Goal: Task Accomplishment & Management: Use online tool/utility

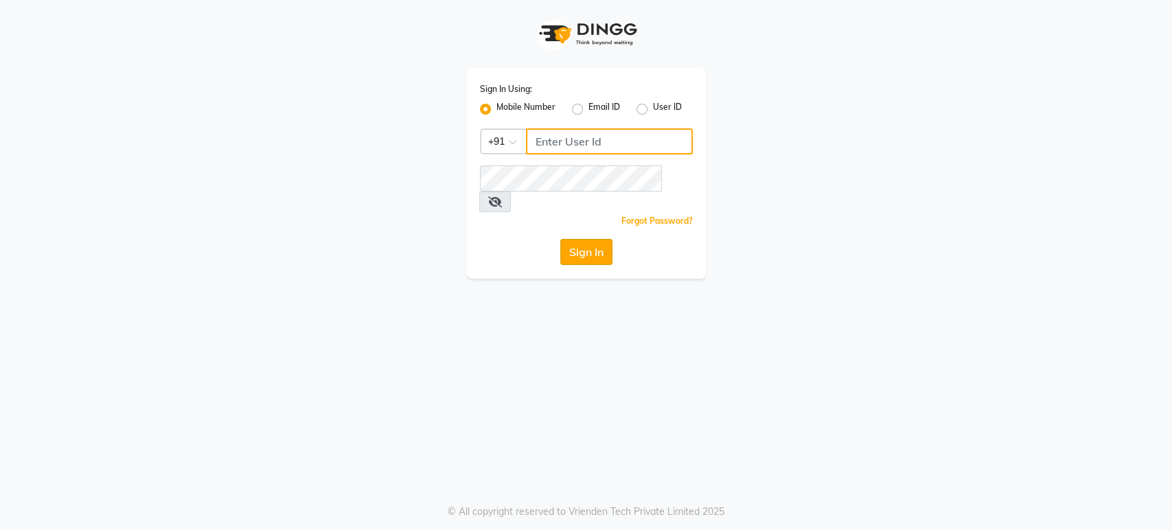
type input "6366933345"
click at [588, 239] on button "Sign In" at bounding box center [586, 252] width 52 height 26
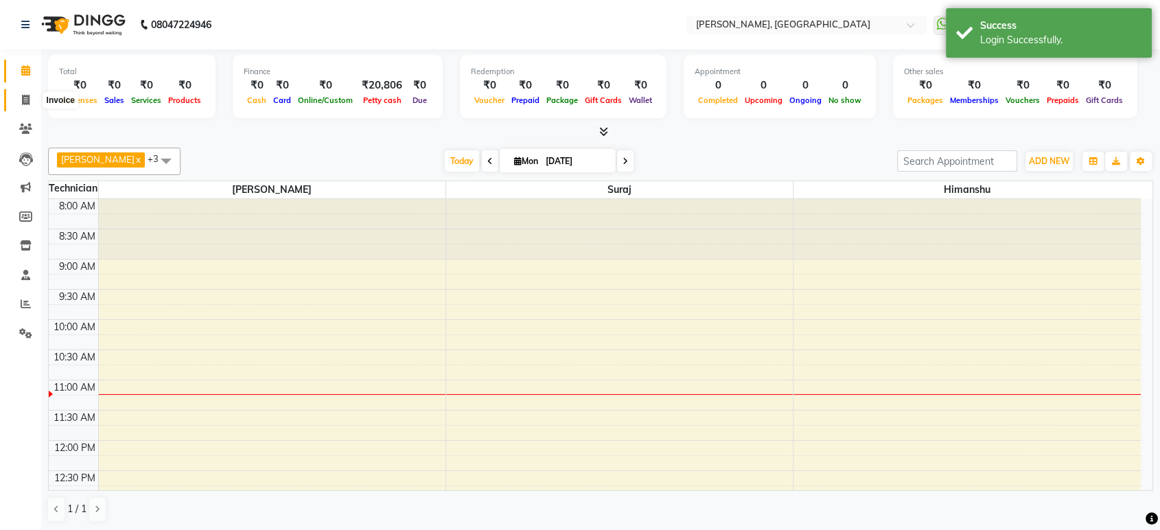
click at [20, 100] on span at bounding box center [26, 101] width 24 height 16
select select "4998"
select select "service"
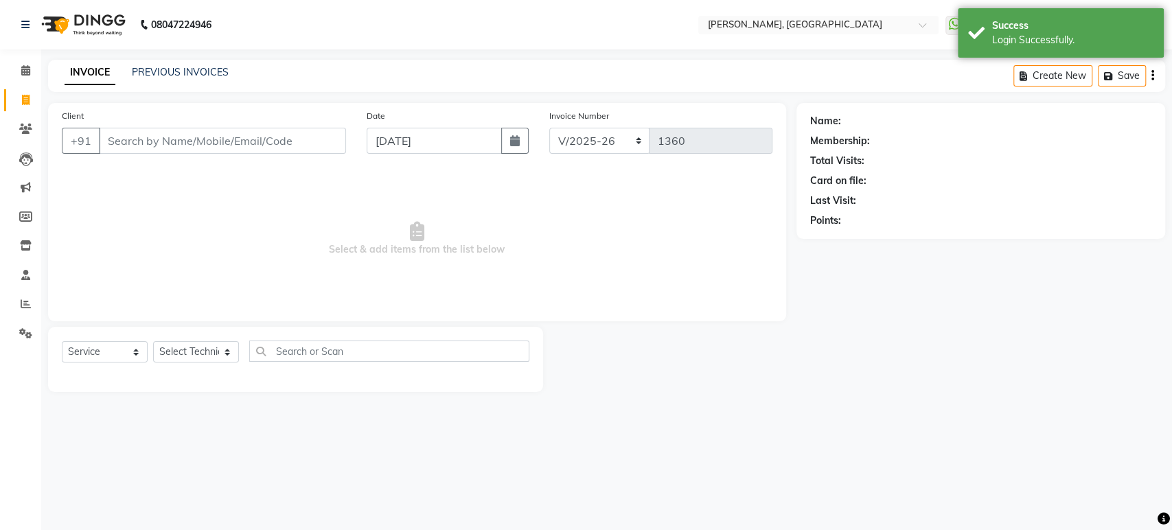
click at [125, 141] on input "Client" at bounding box center [222, 141] width 247 height 26
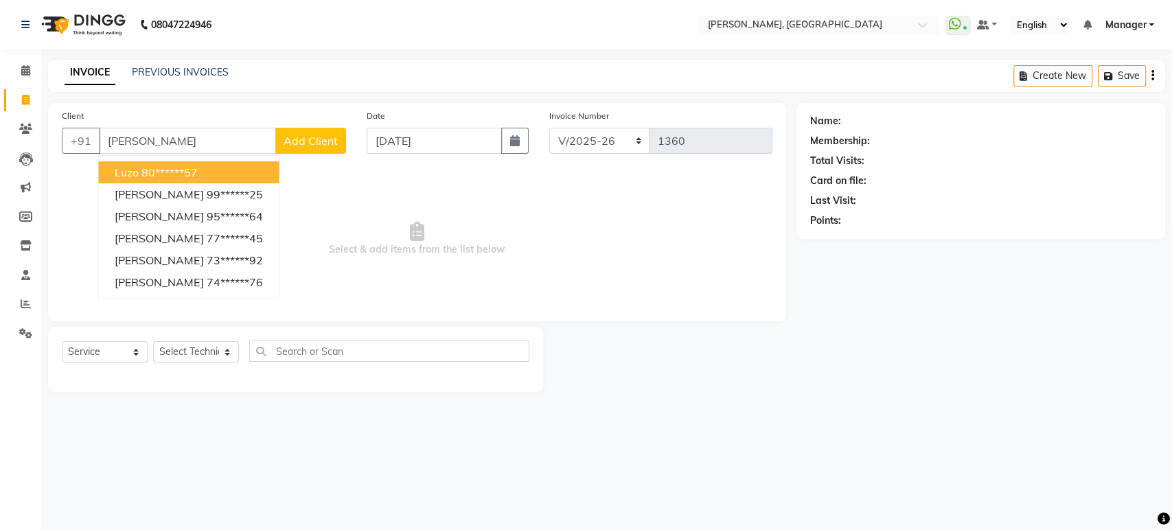
click at [154, 170] on ngb-highlight "80******57" at bounding box center [169, 172] width 56 height 14
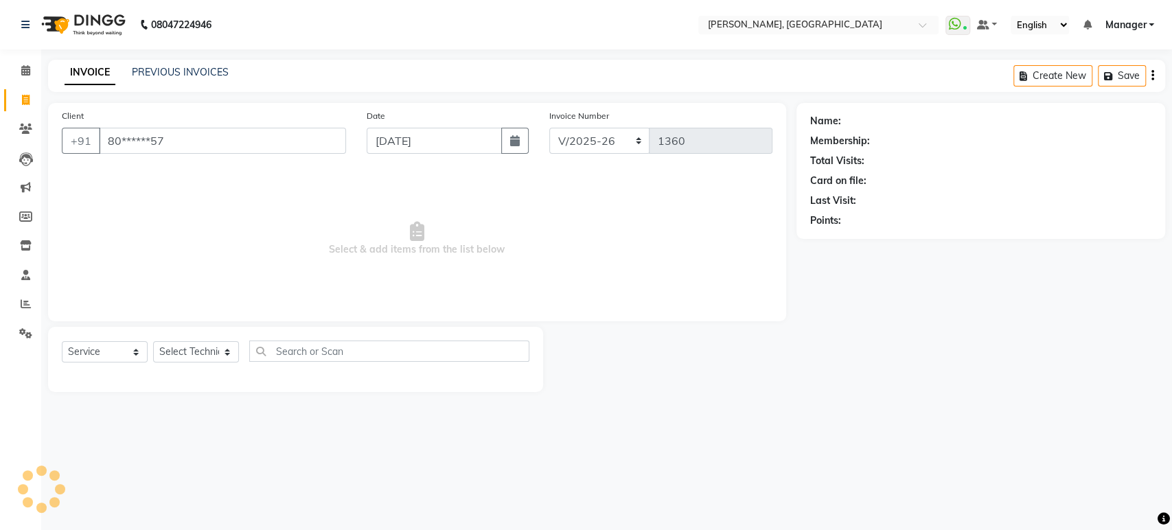
type input "80******57"
select select "1: Object"
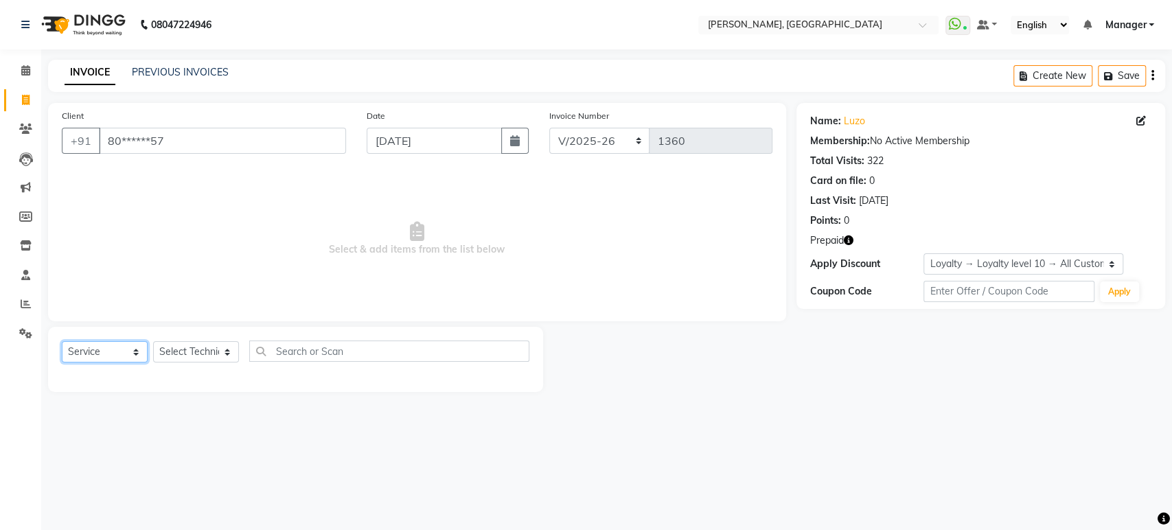
click at [124, 353] on select "Select Service Product Membership Package Voucher Prepaid Gift Card" at bounding box center [105, 351] width 86 height 21
select select "P"
click at [62, 341] on select "Select Service Product Membership Package Voucher Prepaid Gift Card" at bounding box center [105, 351] width 86 height 21
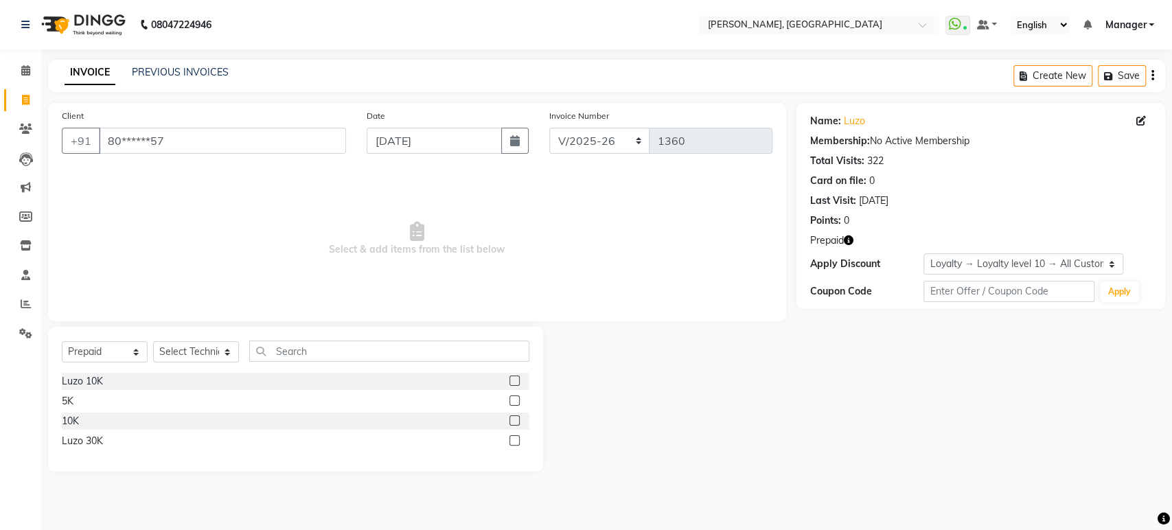
click at [513, 379] on label at bounding box center [514, 381] width 10 height 10
click at [513, 379] on input "checkbox" at bounding box center [513, 381] width 9 height 9
checkbox input "false"
click at [220, 351] on select "Select Technician Himanshu Manager Suraj Vikash" at bounding box center [196, 351] width 86 height 21
select select "31341"
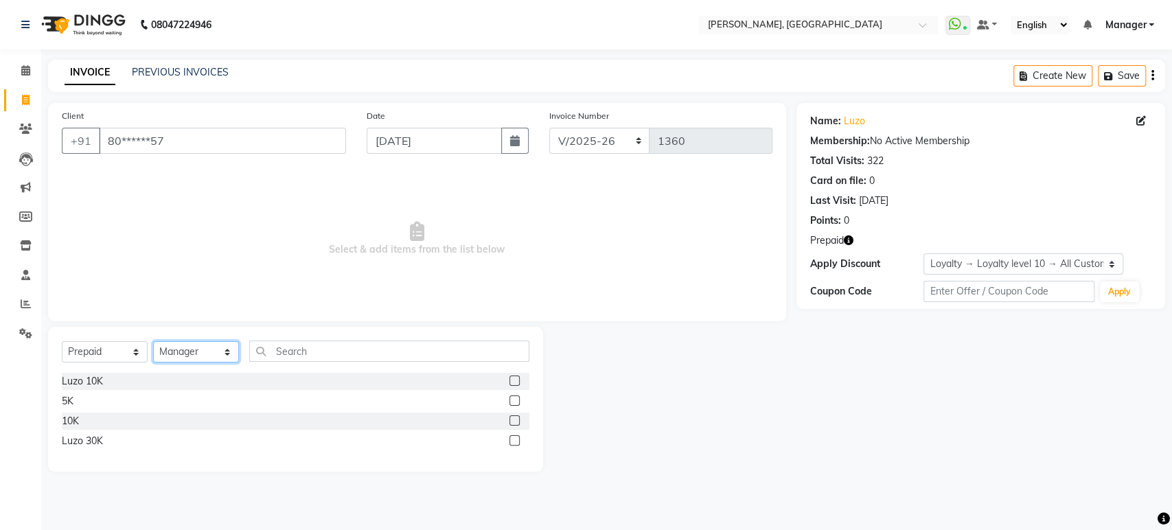
click at [153, 341] on select "Select Technician Himanshu Manager Suraj Vikash" at bounding box center [196, 351] width 86 height 21
click at [512, 380] on label at bounding box center [514, 381] width 10 height 10
click at [512, 380] on input "checkbox" at bounding box center [513, 381] width 9 height 9
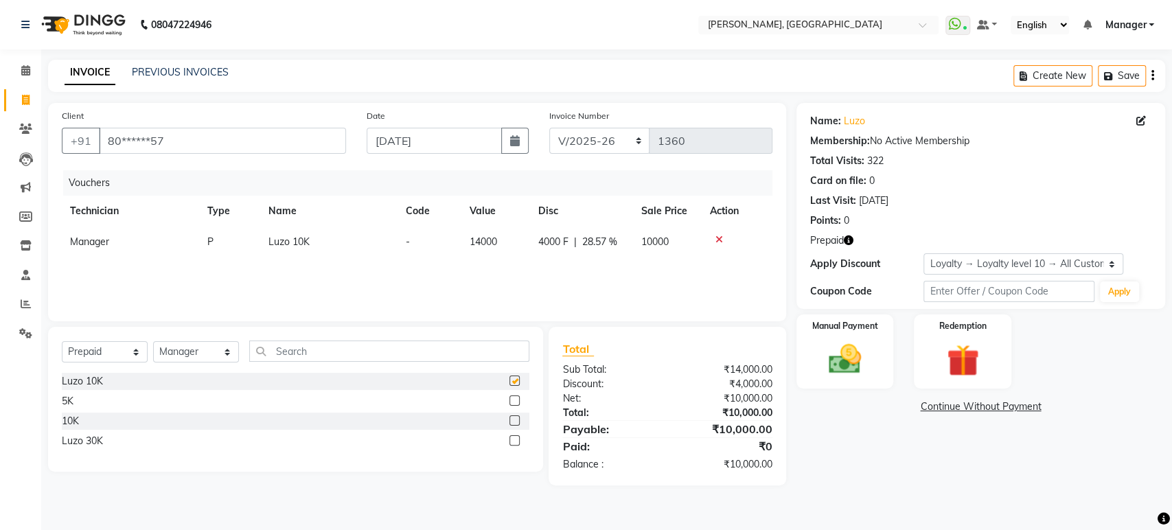
checkbox input "false"
click at [842, 380] on div "Manual Payment" at bounding box center [845, 352] width 102 height 78
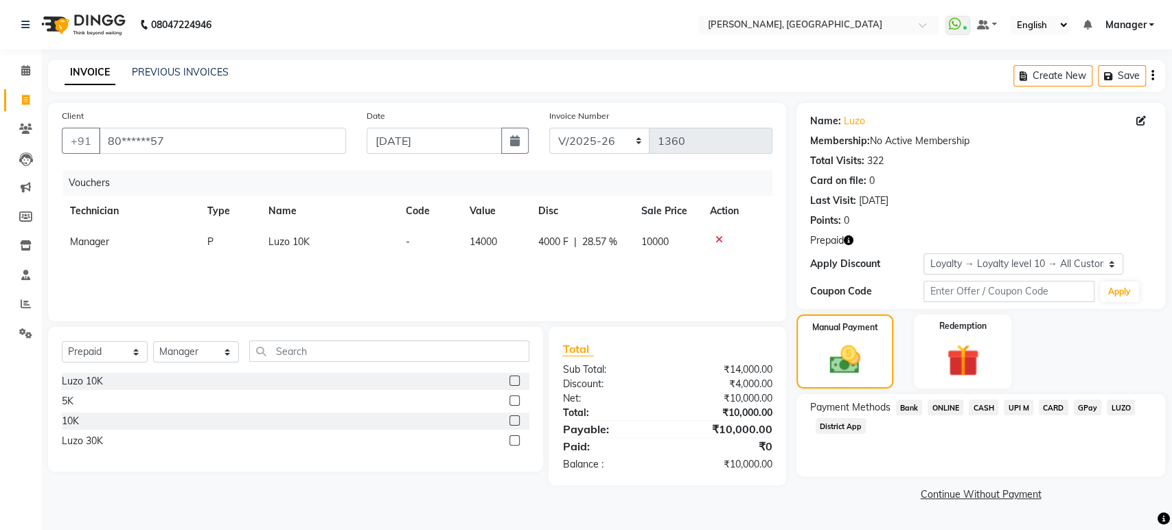
click at [954, 410] on span "ONLINE" at bounding box center [945, 408] width 36 height 16
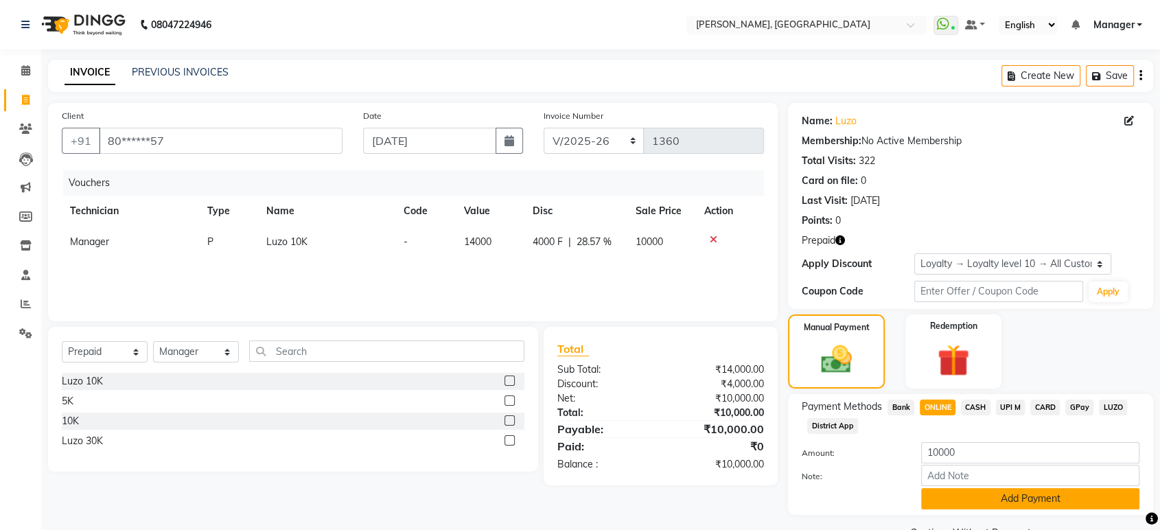
click at [983, 489] on button "Add Payment" at bounding box center [1030, 498] width 218 height 21
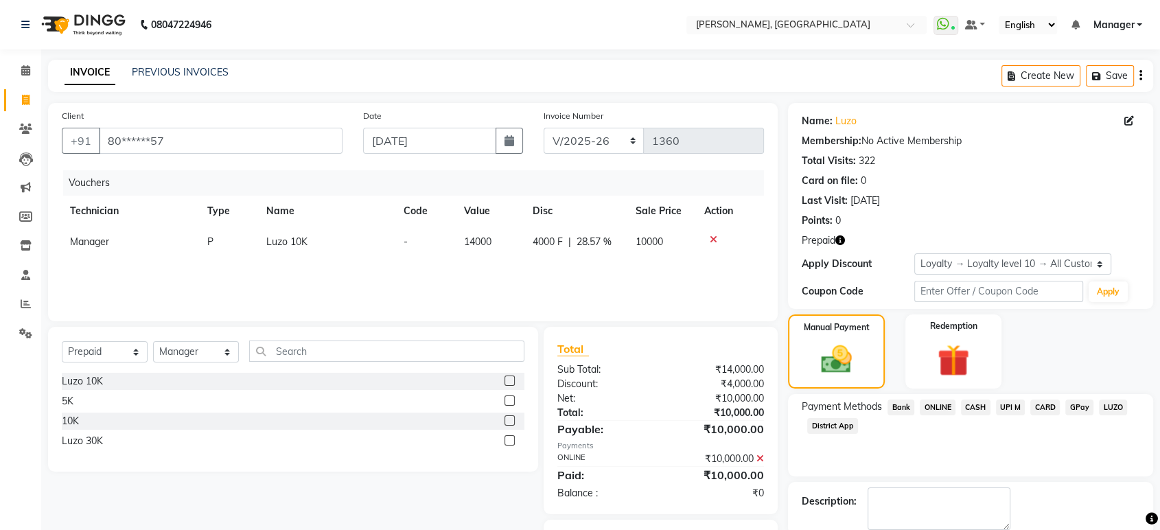
scroll to position [42, 0]
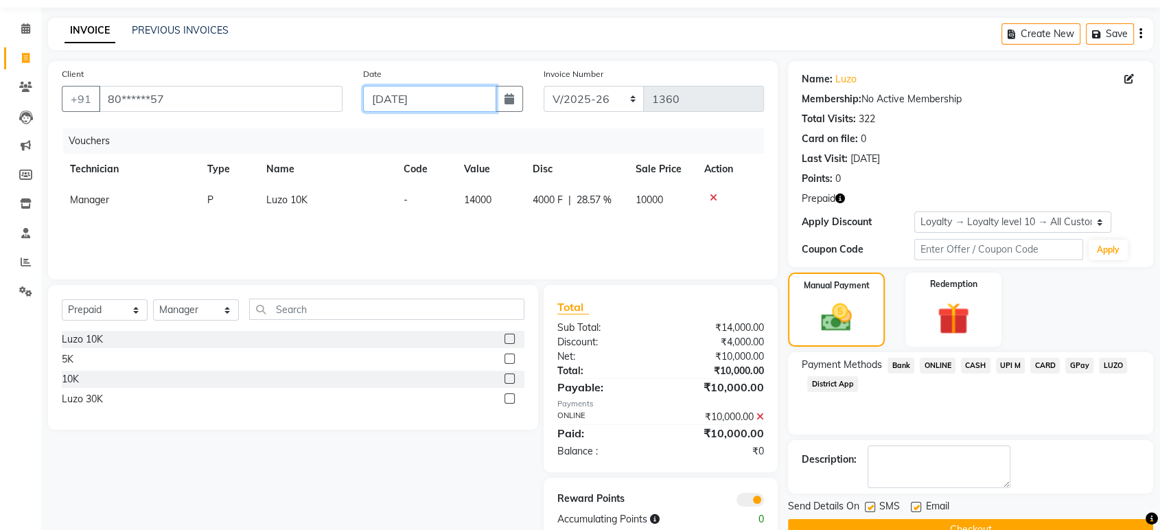
click at [421, 97] on input "[DATE]" at bounding box center [429, 99] width 133 height 26
select select "9"
select select "2025"
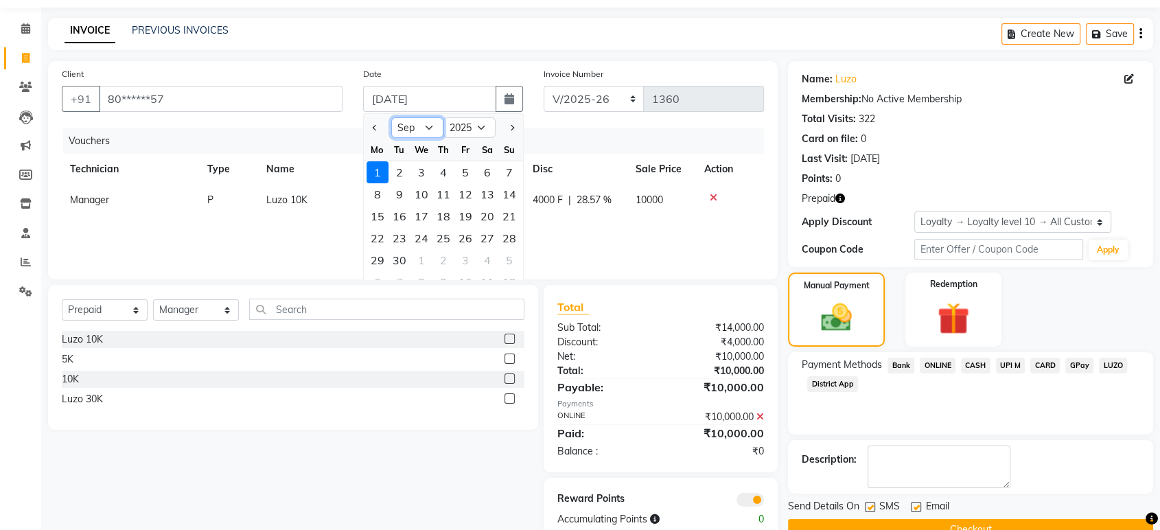
click at [427, 127] on select "Jan Feb Mar Apr May Jun [DATE] Aug Sep Oct Nov Dec" at bounding box center [417, 127] width 52 height 21
select select "8"
click at [391, 117] on select "Jan Feb Mar Apr May Jun [DATE] Aug Sep Oct Nov Dec" at bounding box center [417, 127] width 52 height 21
click at [493, 264] on div "30" at bounding box center [487, 260] width 22 height 22
type input "30-08-2025"
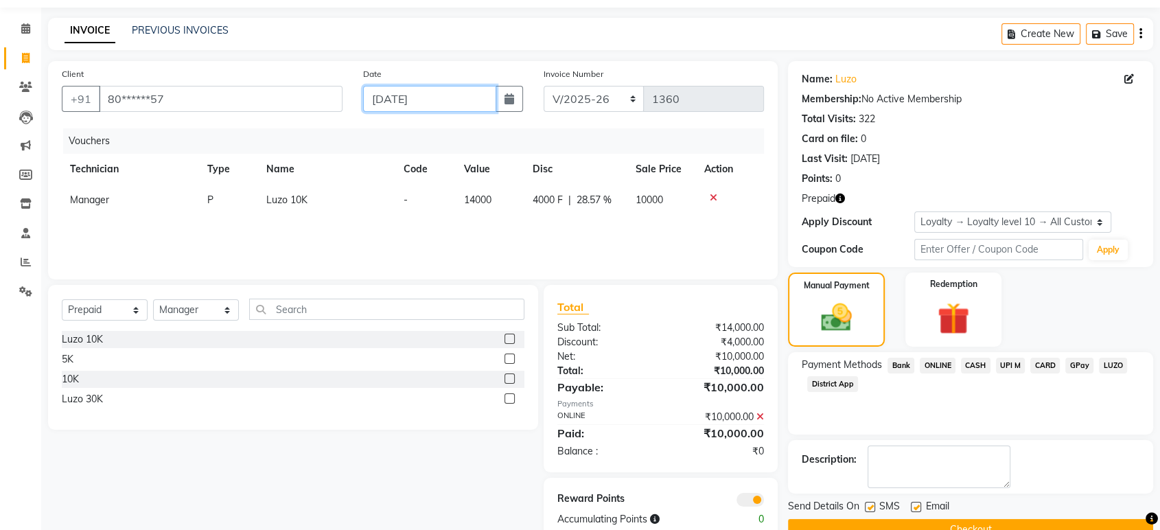
click at [386, 100] on input "30-08-2025" at bounding box center [429, 99] width 133 height 26
select select "8"
select select "2025"
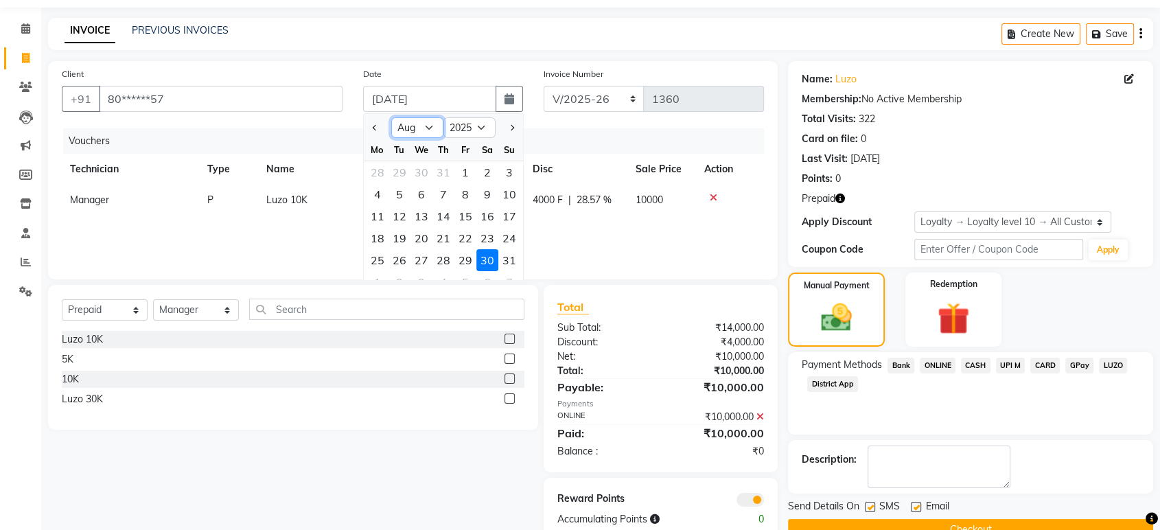
drag, startPoint x: 428, startPoint y: 128, endPoint x: 423, endPoint y: 295, distance: 166.2
click at [423, 295] on div "Client +91 80******57 Date 30-08-2025 Jan Feb Mar Apr May Jun Jul Aug Sep Oct N…" at bounding box center [413, 300] width 750 height 479
select select "9"
click at [391, 117] on select "Jan Feb Mar Apr May Jun [DATE] Aug Sep Oct Nov Dec" at bounding box center [417, 127] width 52 height 21
click at [387, 171] on div "1" at bounding box center [378, 172] width 22 height 22
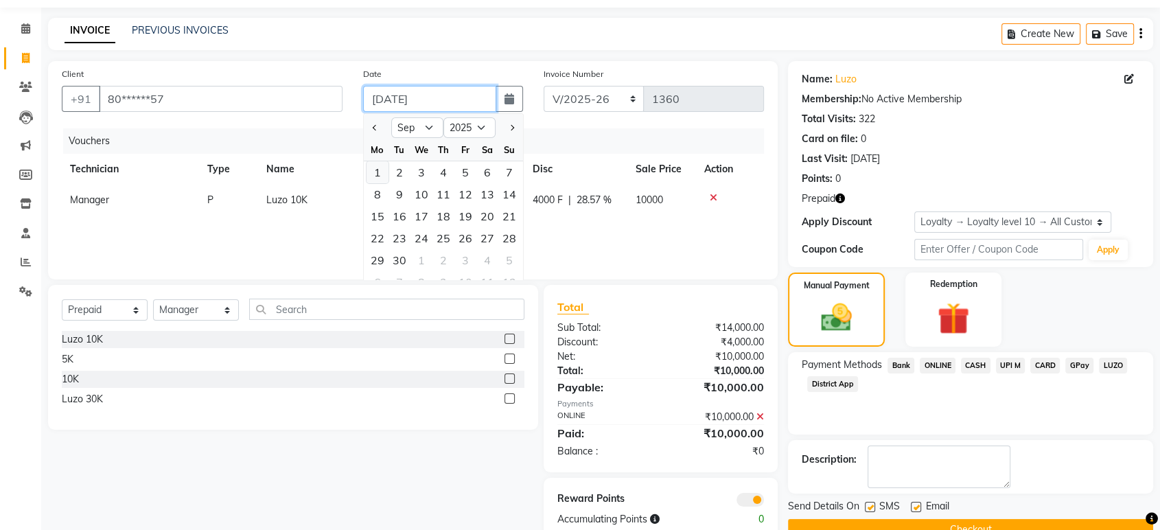
type input "[DATE]"
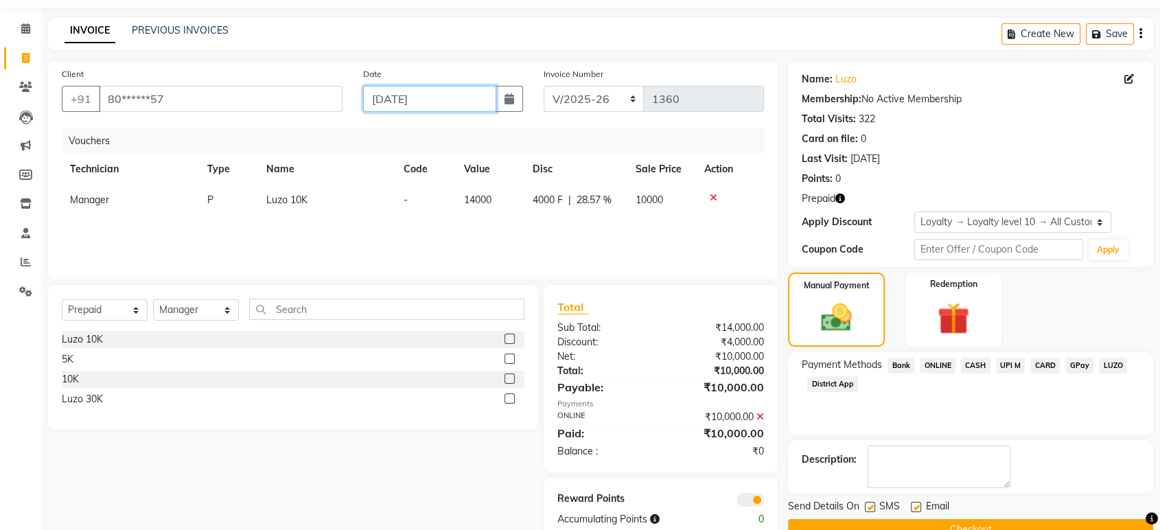
scroll to position [71, 0]
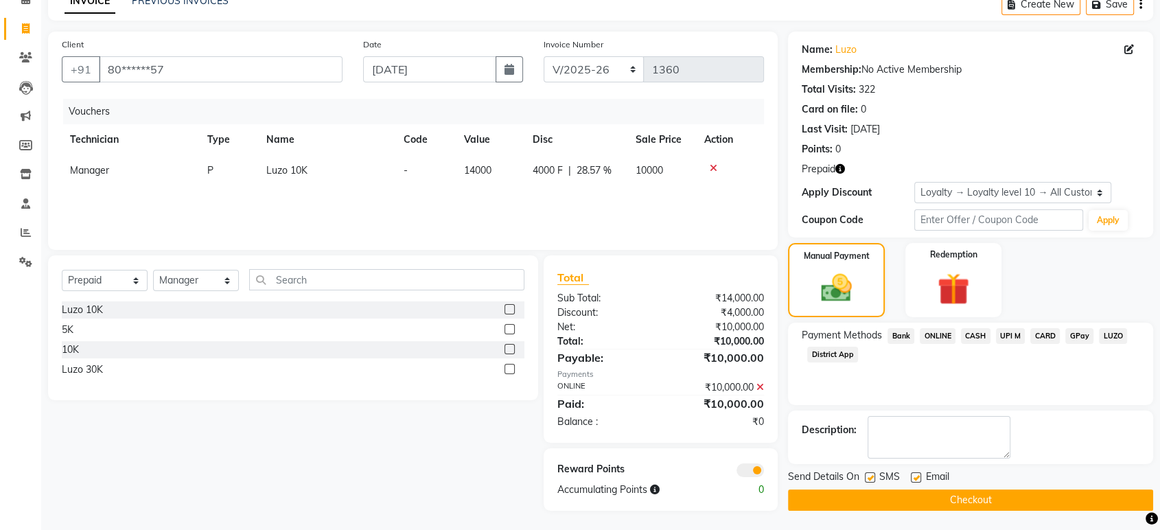
click at [890, 500] on button "Checkout" at bounding box center [970, 499] width 365 height 21
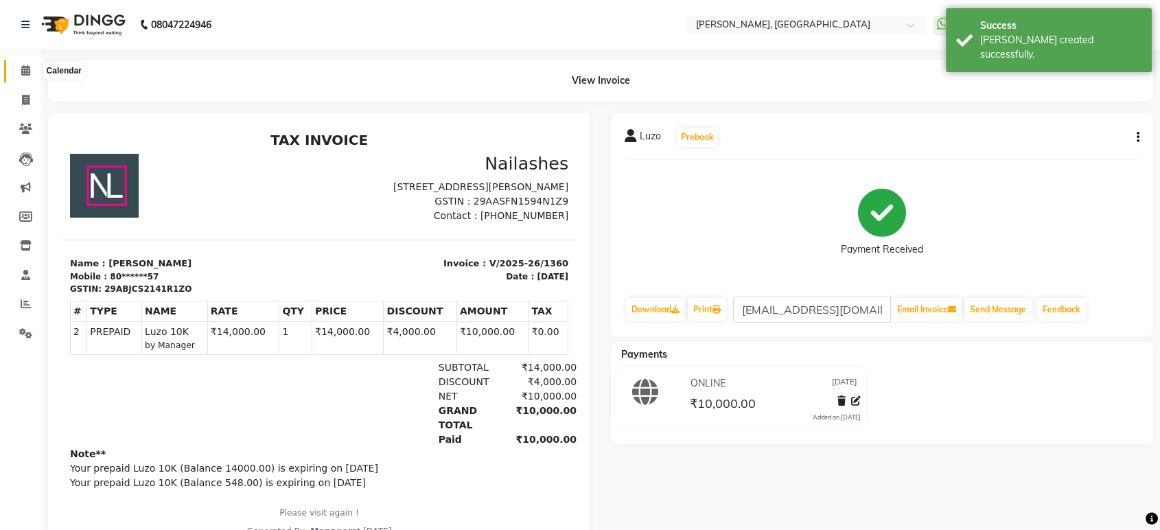
click at [19, 69] on span at bounding box center [26, 71] width 24 height 16
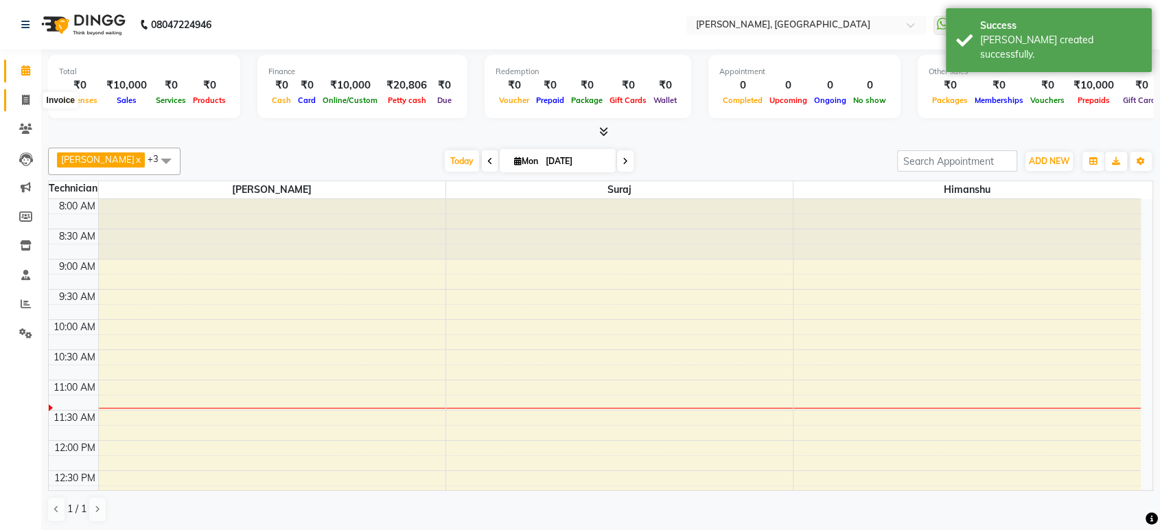
click at [17, 99] on span at bounding box center [26, 101] width 24 height 16
select select "4998"
select select "service"
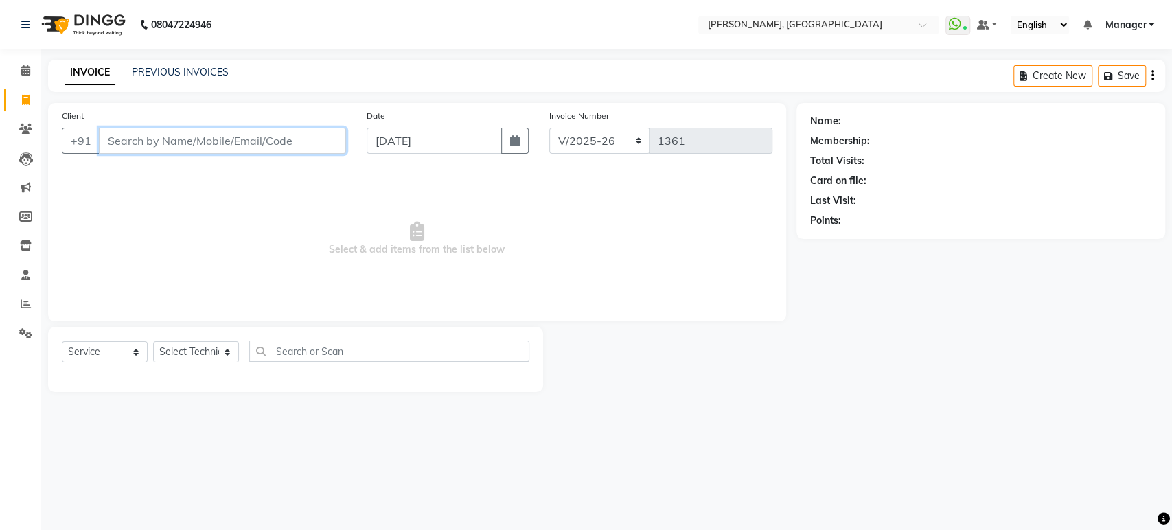
click at [137, 132] on input "Client" at bounding box center [222, 141] width 247 height 26
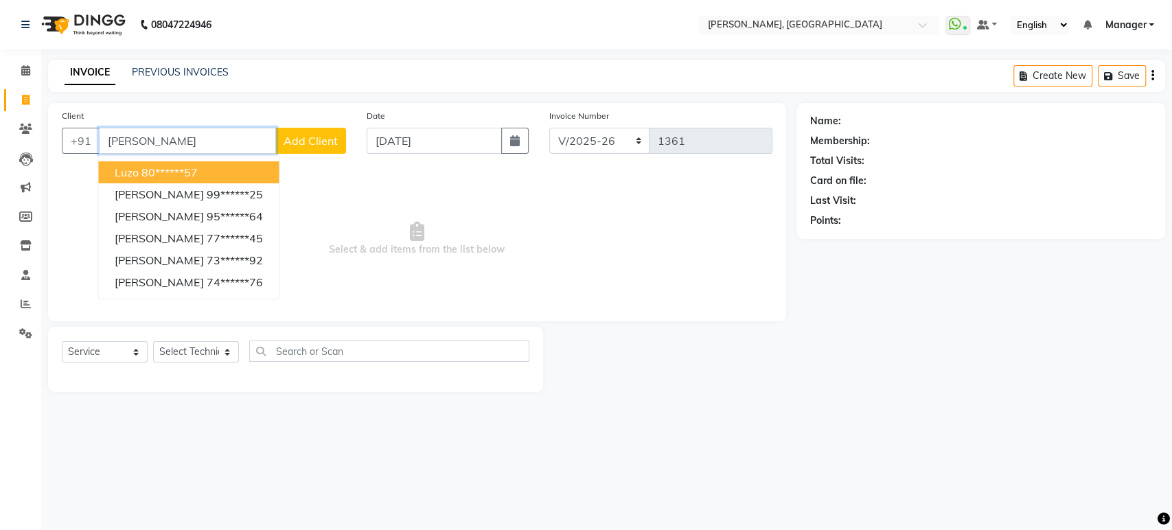
click at [163, 162] on button "Luzo 80******57" at bounding box center [188, 172] width 181 height 22
type input "80******57"
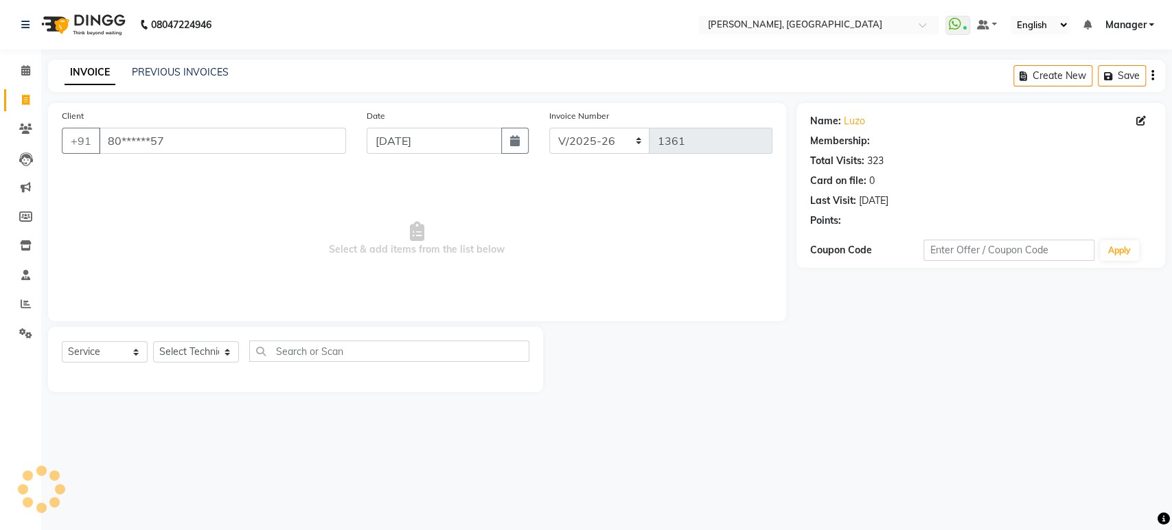
select select "1: Object"
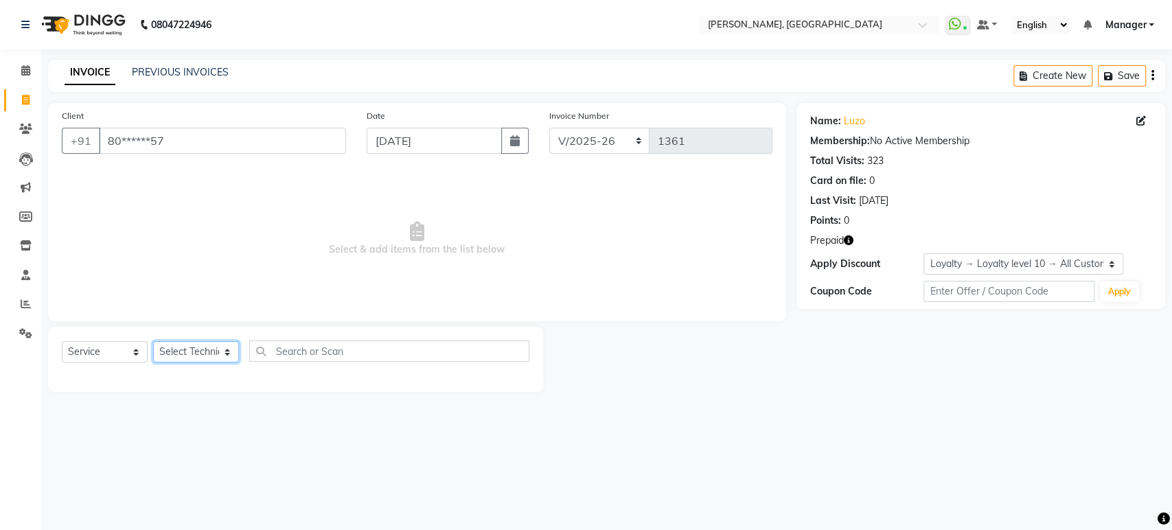
click at [200, 358] on select "Select Technician Himanshu Manager Suraj Vikash" at bounding box center [196, 351] width 86 height 21
click at [153, 341] on select "Select Technician Himanshu Manager Suraj Vikash" at bounding box center [196, 351] width 86 height 21
drag, startPoint x: 220, startPoint y: 354, endPoint x: 218, endPoint y: 394, distance: 39.9
click at [218, 394] on main "INVOICE PREVIOUS INVOICES Create New Save Client +91 80******57 Date 01-09-2025…" at bounding box center [606, 236] width 1131 height 353
select select "88386"
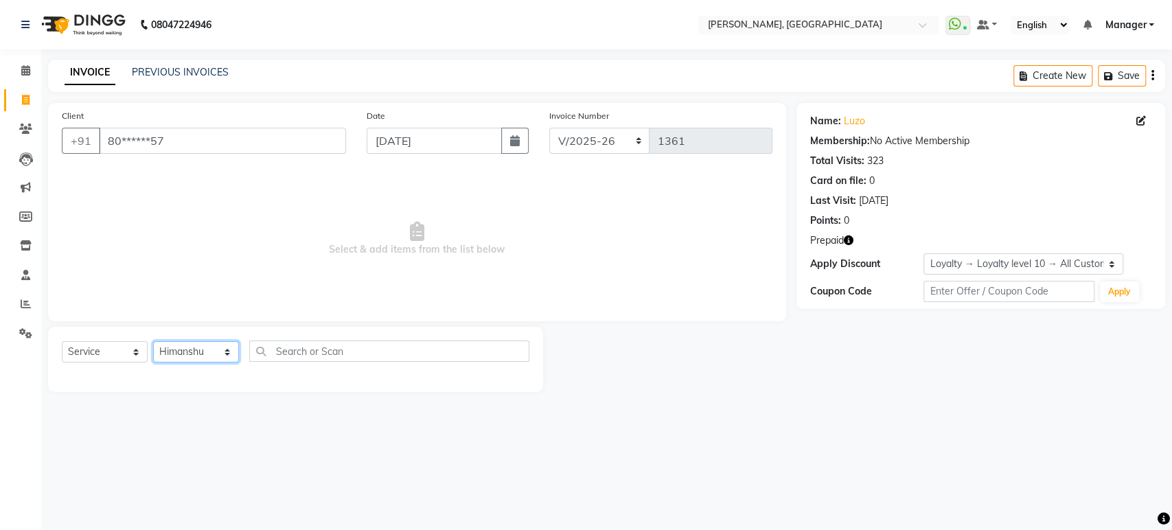
click at [153, 341] on select "Select Technician Himanshu Manager Suraj Vikash" at bounding box center [196, 351] width 86 height 21
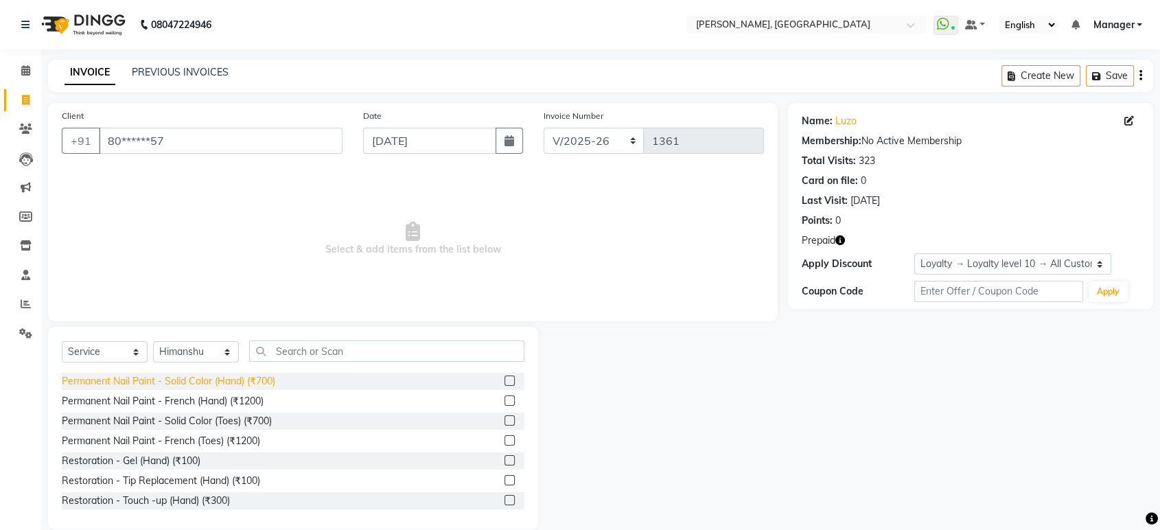
click at [253, 384] on div "Permanent Nail Paint - Solid Color (Hand) (₹700)" at bounding box center [168, 381] width 213 height 14
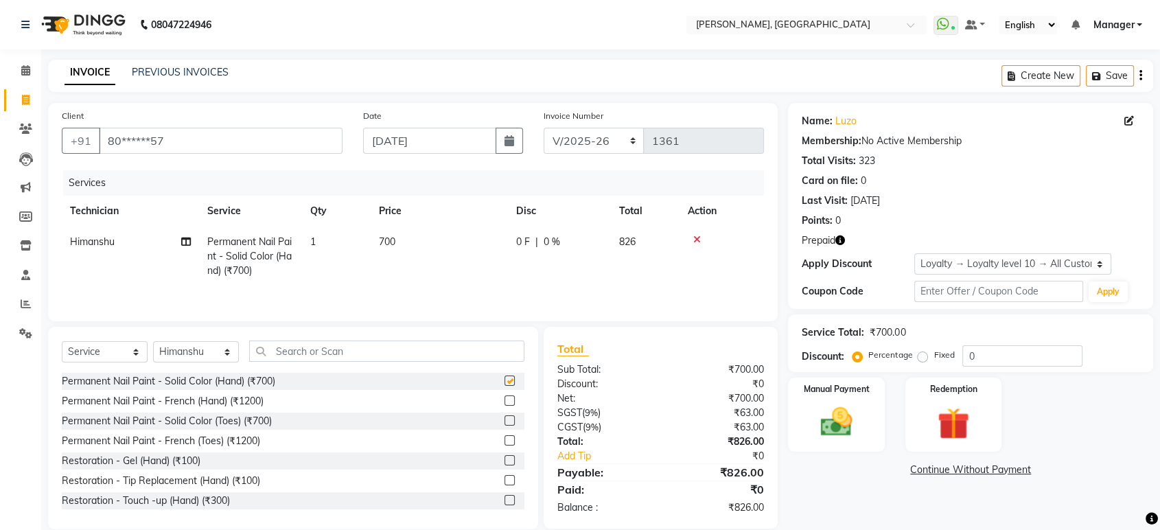
checkbox input "false"
click at [961, 409] on img at bounding box center [954, 423] width 54 height 41
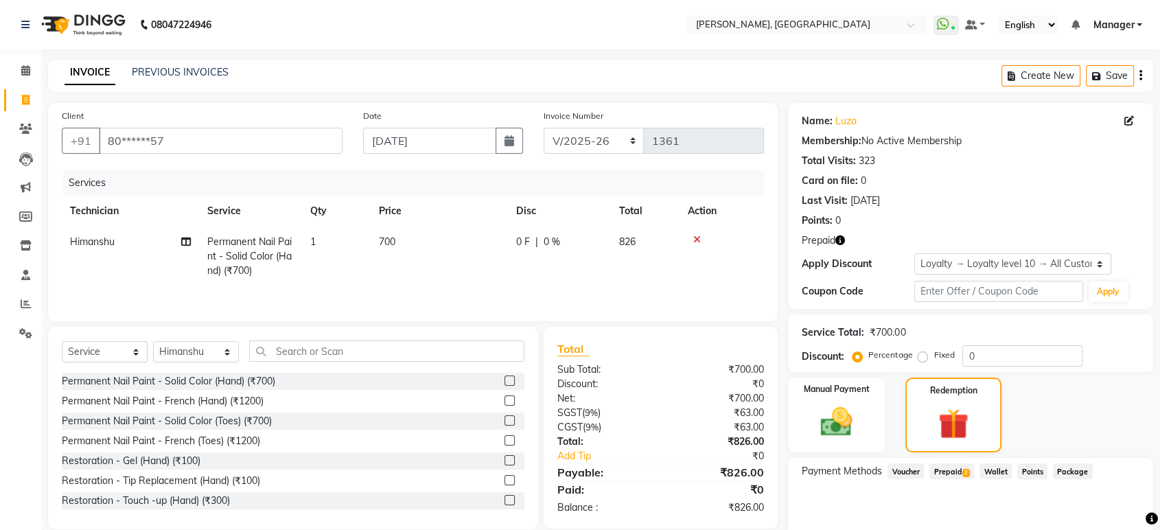
scroll to position [58, 0]
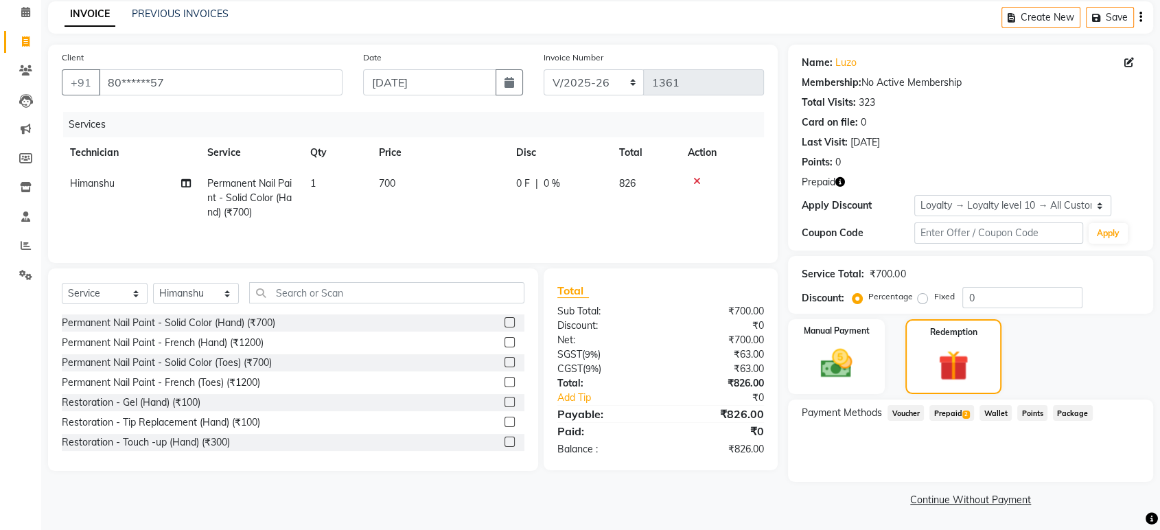
click at [955, 411] on span "Prepaid 2" at bounding box center [952, 413] width 45 height 16
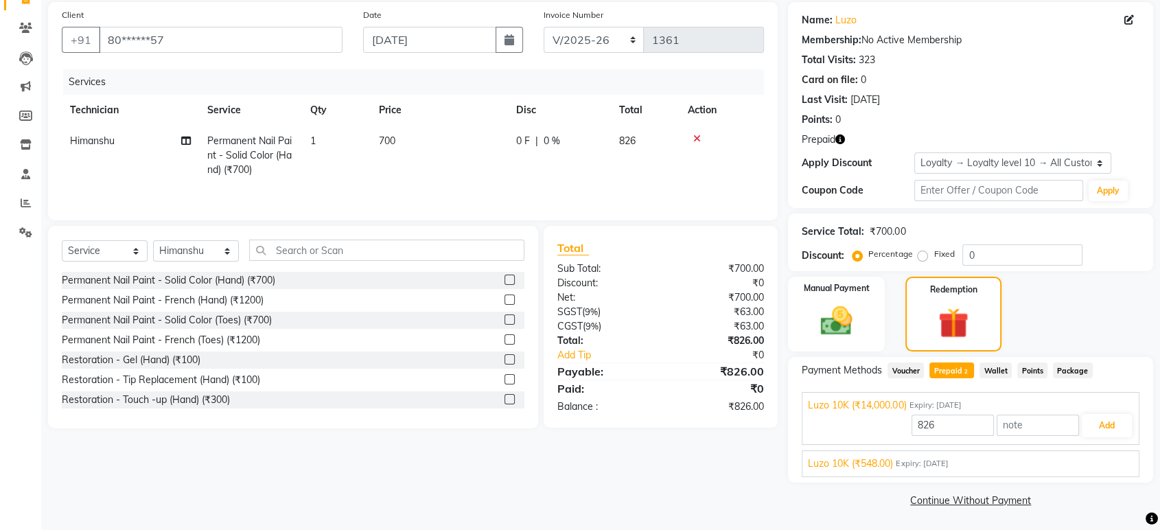
scroll to position [0, 0]
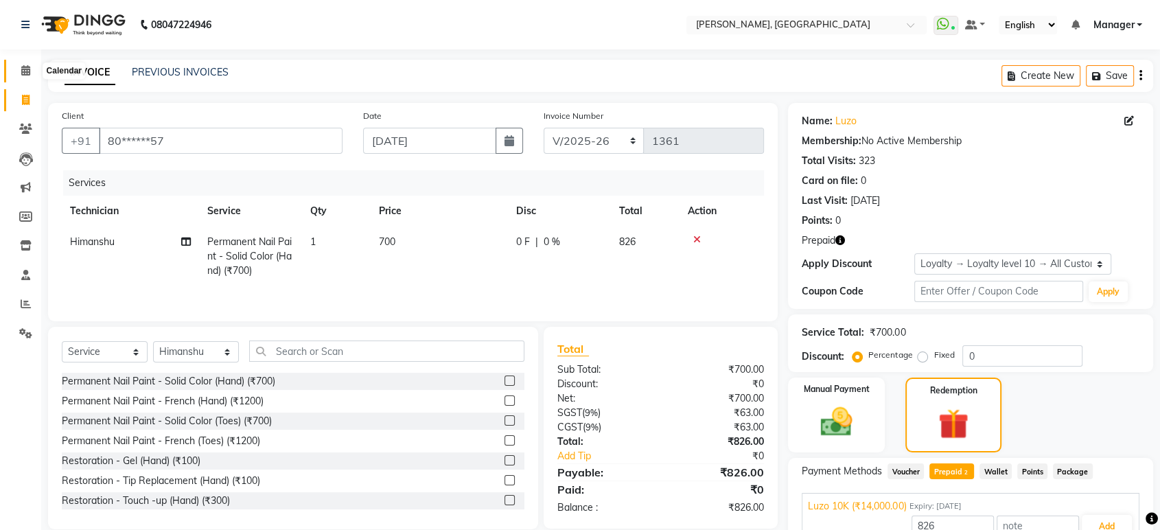
click at [29, 68] on icon at bounding box center [25, 70] width 9 height 10
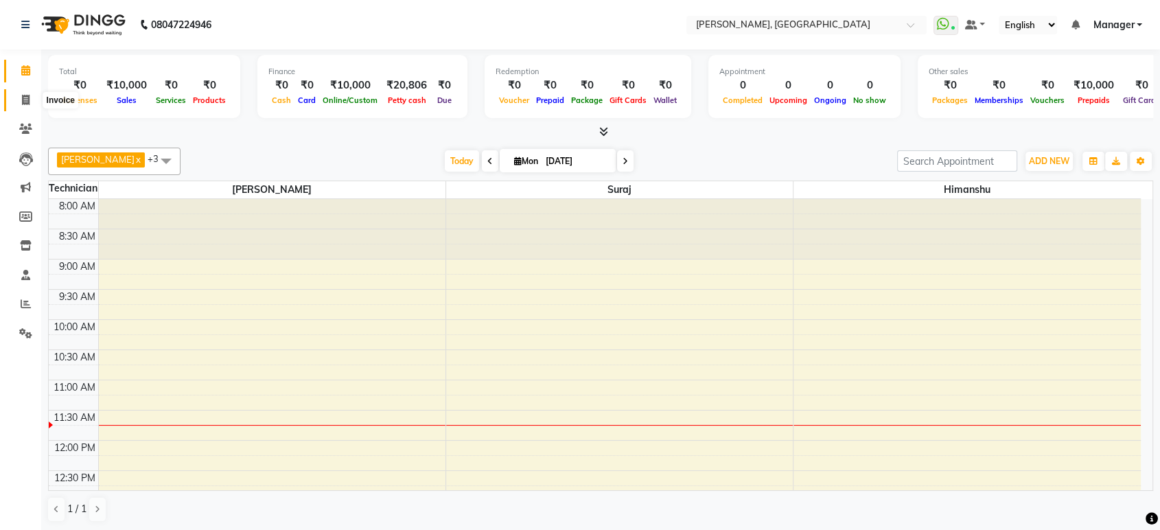
click at [16, 97] on span at bounding box center [26, 101] width 24 height 16
select select "service"
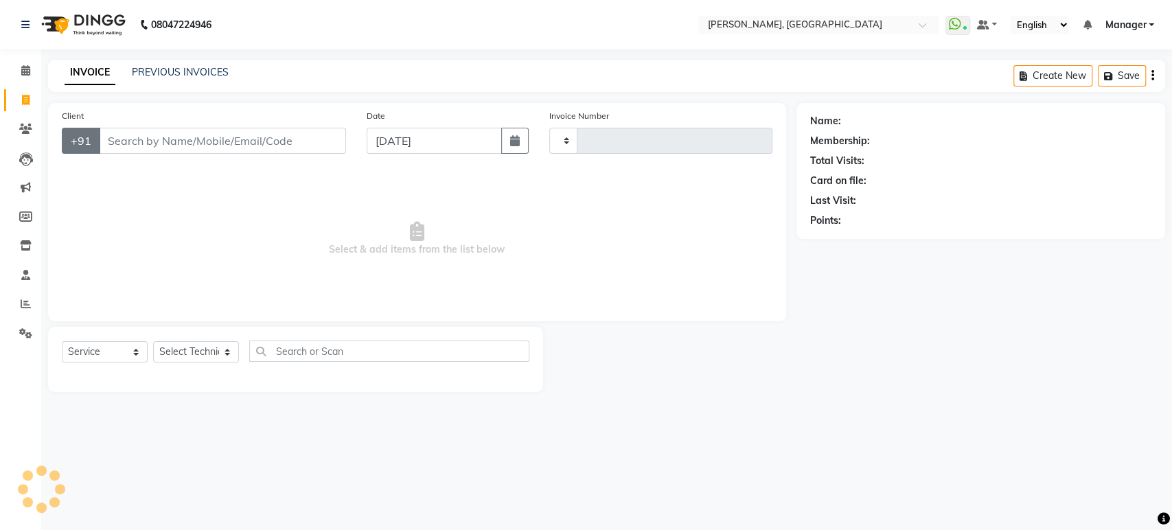
type input "1361"
select select "4998"
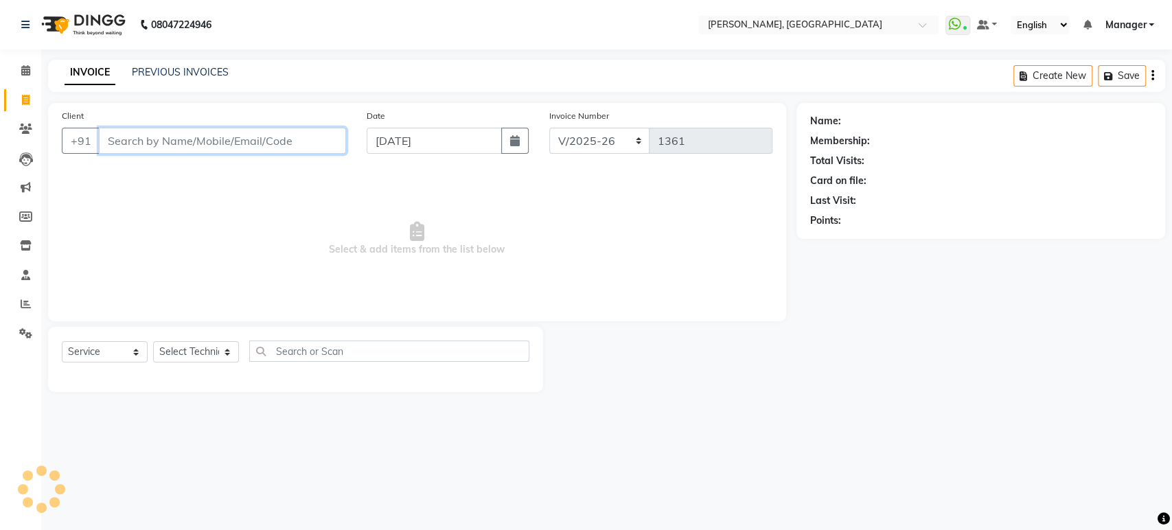
click at [135, 135] on input "Client" at bounding box center [222, 141] width 247 height 26
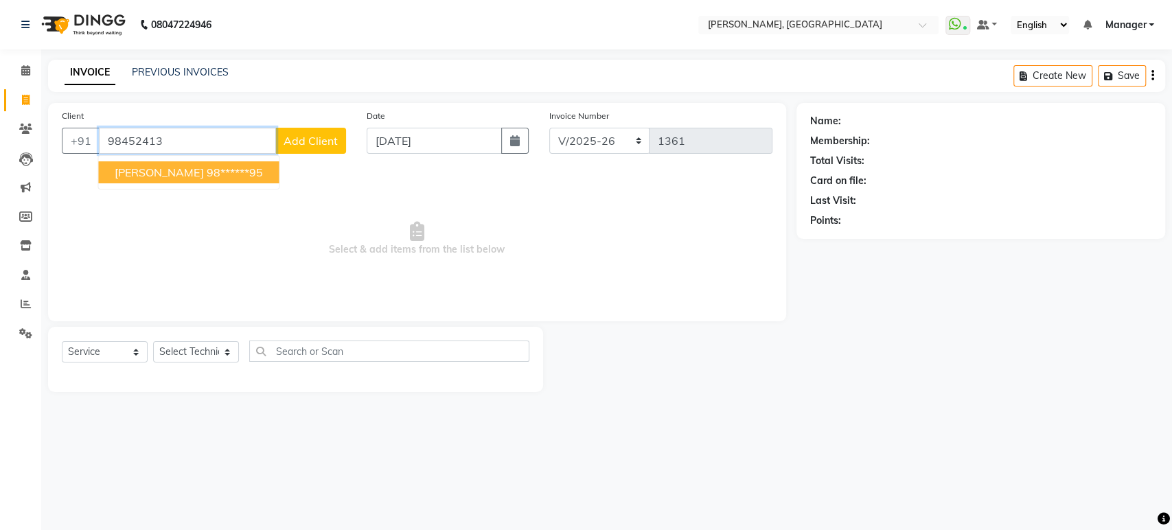
click at [138, 168] on span "Roshni" at bounding box center [159, 172] width 89 height 14
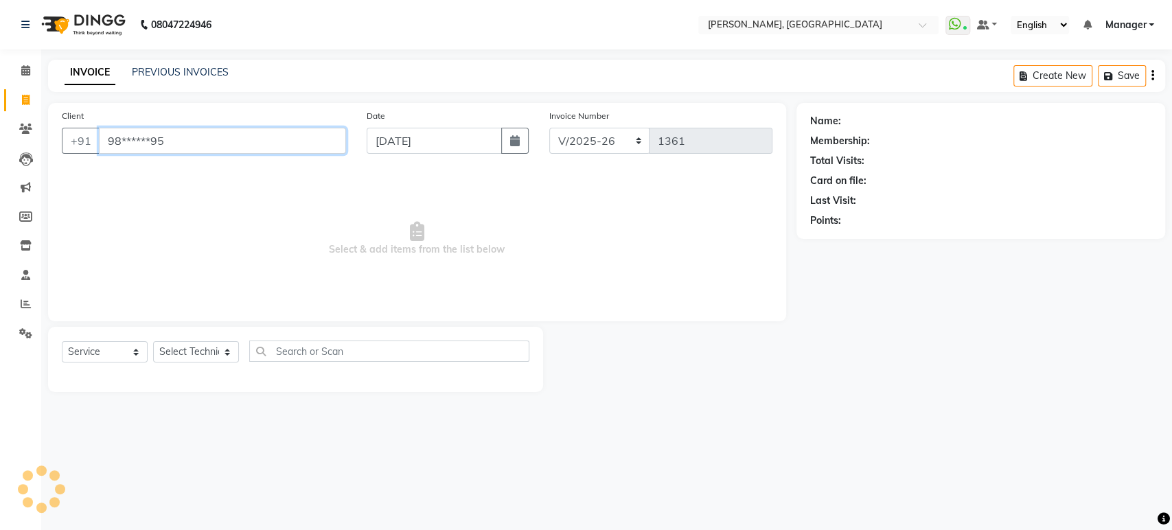
type input "98******95"
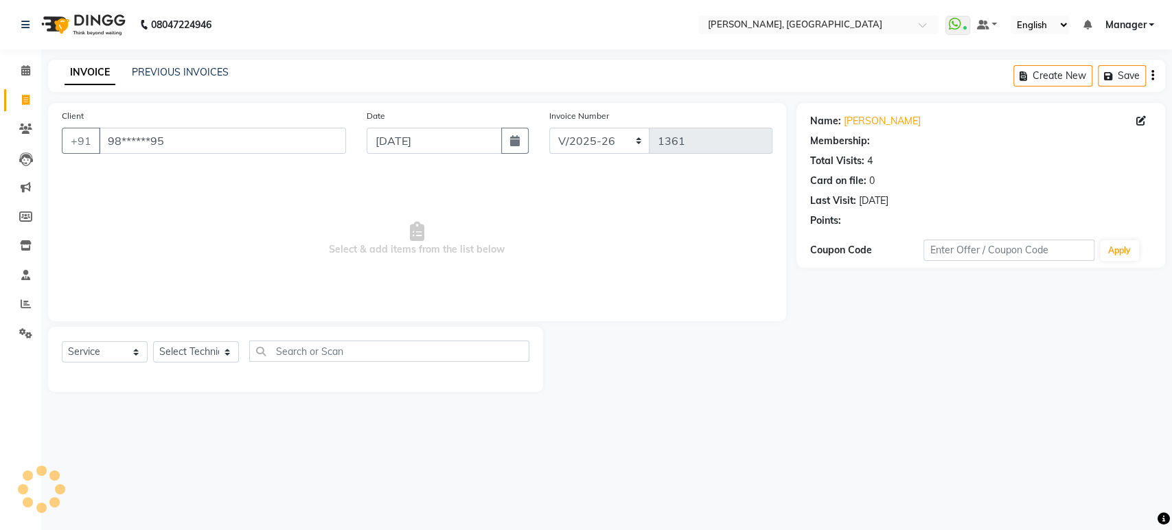
select select "1: Object"
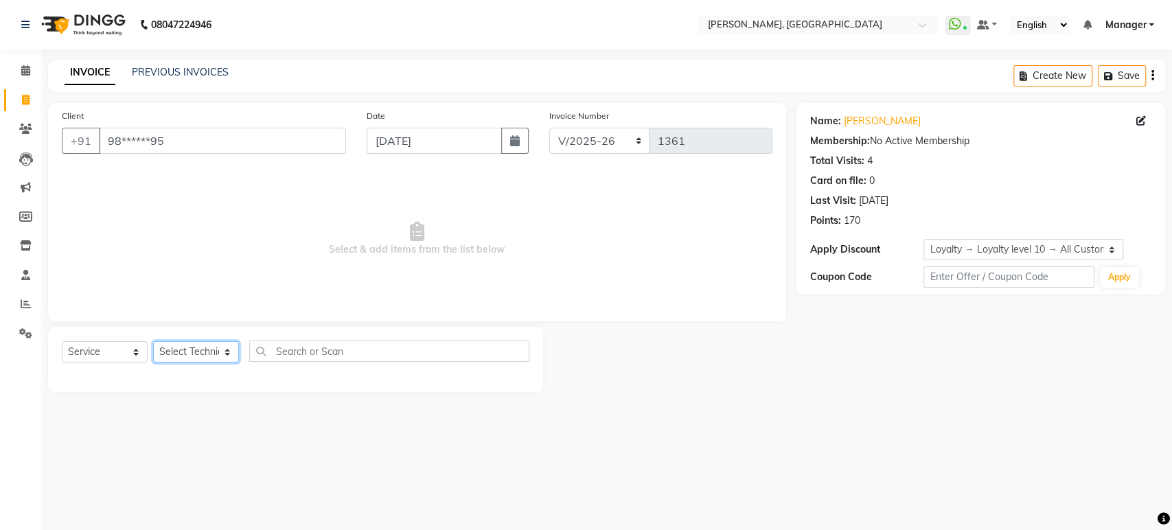
drag, startPoint x: 189, startPoint y: 354, endPoint x: 181, endPoint y: 447, distance: 93.1
click at [181, 447] on div "08047224946 Select Location × Nailashes, Kanakapura WhatsApp Status ✕ Status: C…" at bounding box center [586, 265] width 1172 height 530
select select "31755"
click at [153, 341] on select "Select Technician Himanshu Manager Suraj Vikash" at bounding box center [196, 351] width 86 height 21
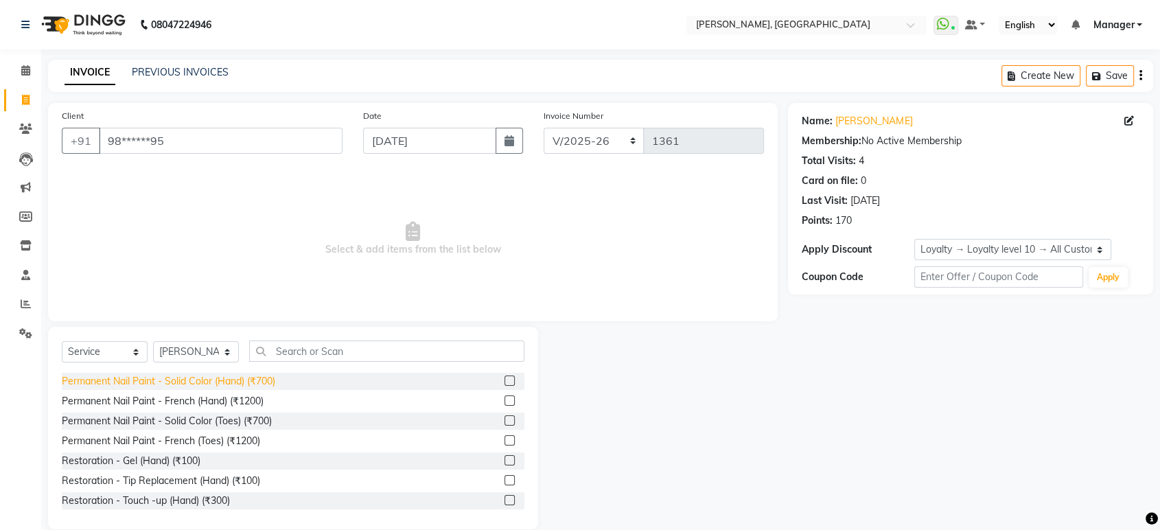
click at [260, 378] on div "Permanent Nail Paint - Solid Color (Hand) (₹700)" at bounding box center [168, 381] width 213 height 14
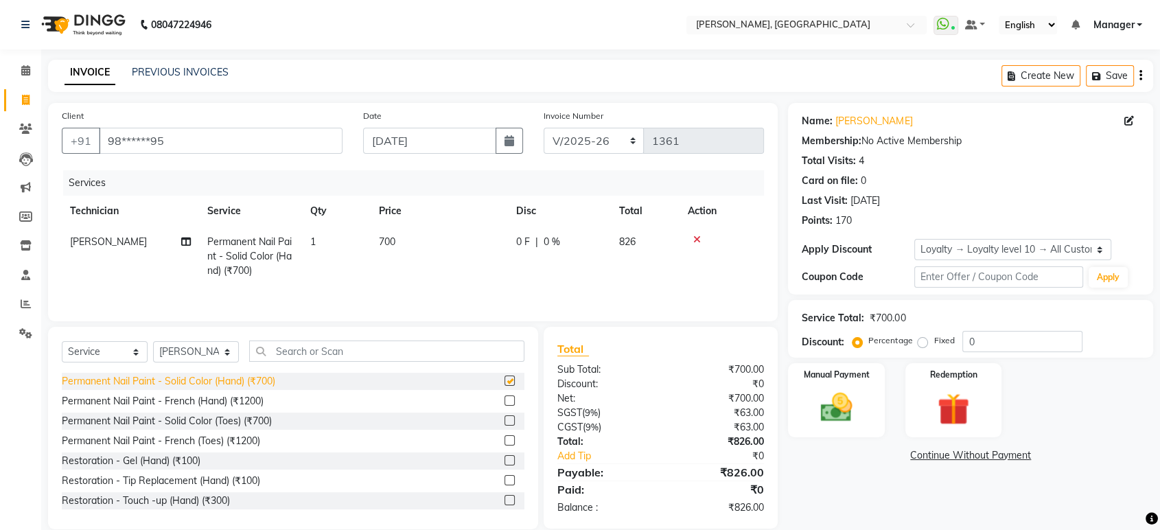
checkbox input "false"
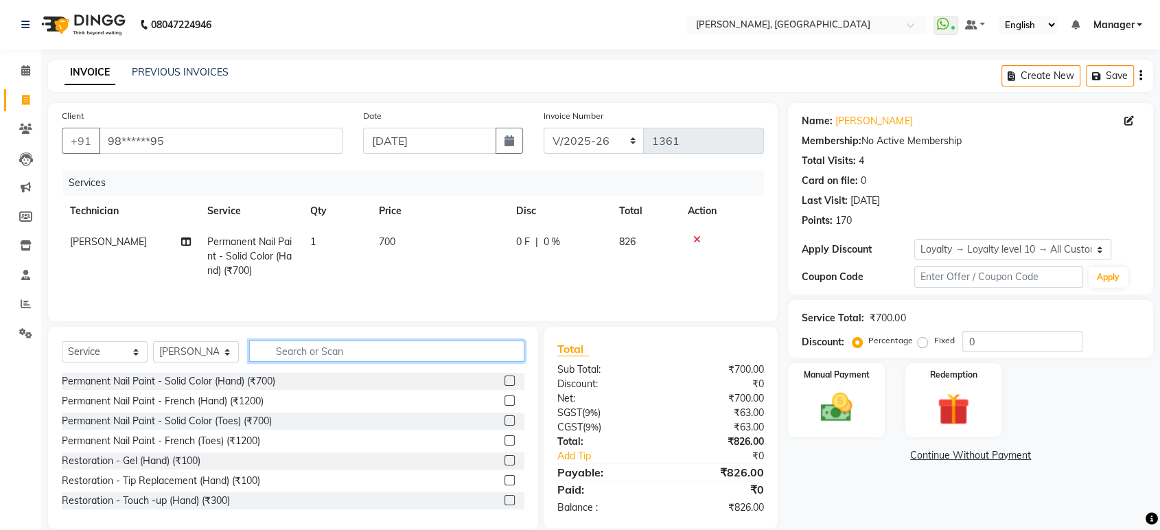
click at [293, 356] on input "text" at bounding box center [386, 351] width 275 height 21
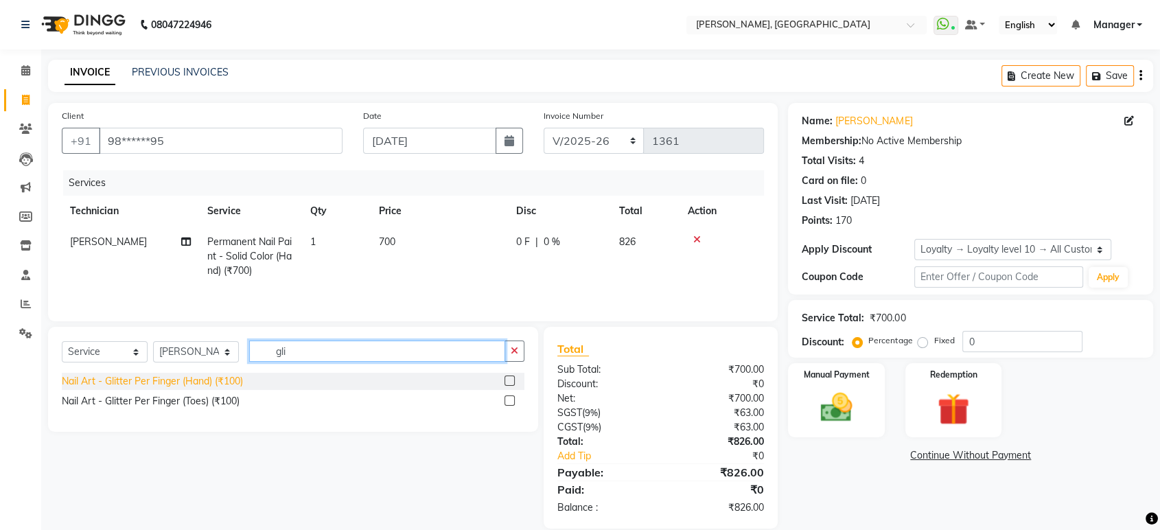
type input "gli"
click at [165, 382] on div "Nail Art - Glitter Per Finger (Hand) (₹100)" at bounding box center [152, 381] width 181 height 14
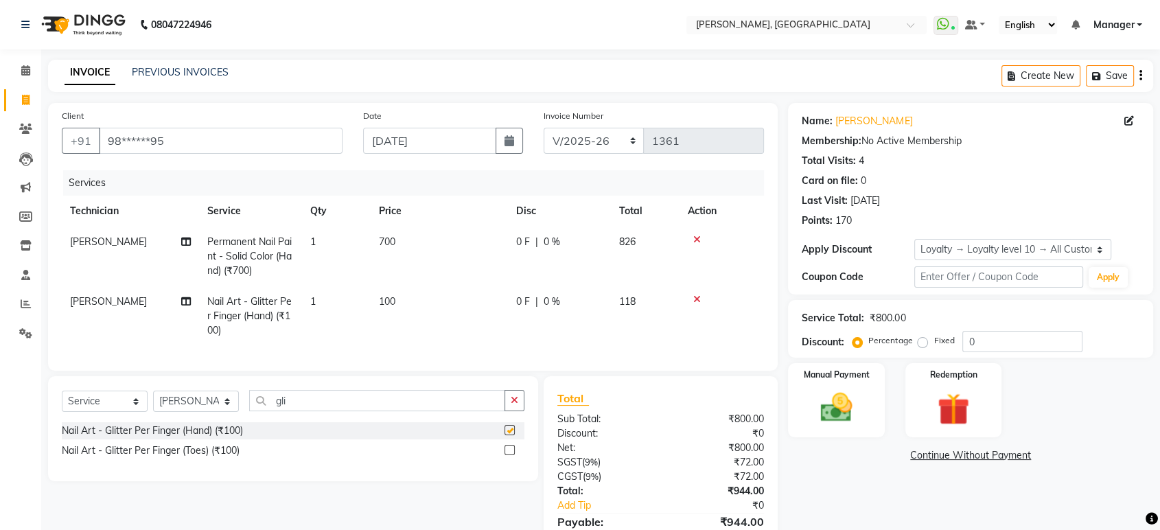
checkbox input "false"
click at [319, 301] on td "1" at bounding box center [336, 316] width 69 height 60
select select "31755"
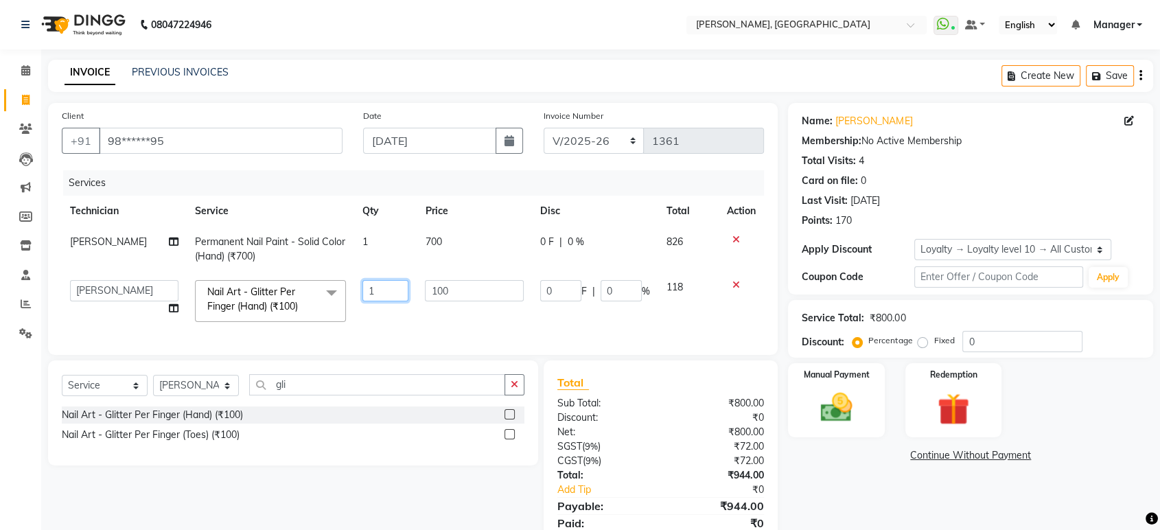
click at [378, 286] on input "1" at bounding box center [385, 290] width 46 height 21
type input "4"
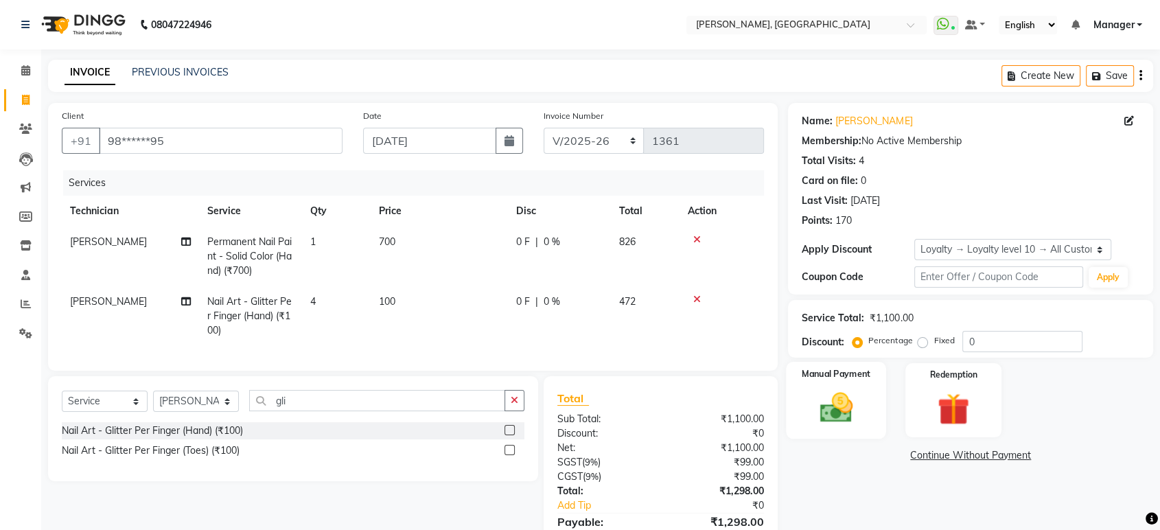
click at [849, 383] on div "Manual Payment" at bounding box center [837, 400] width 100 height 77
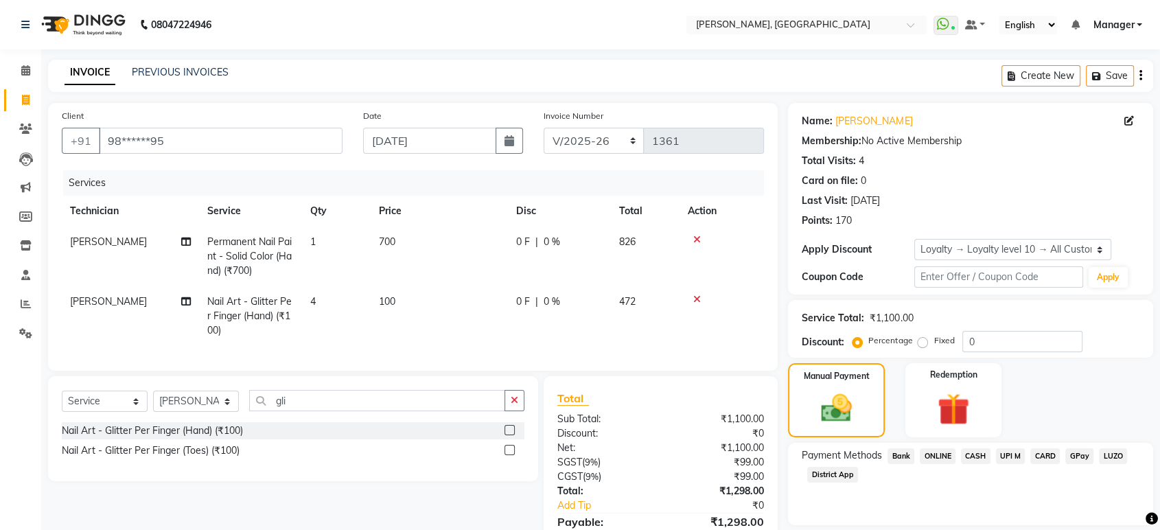
scroll to position [79, 0]
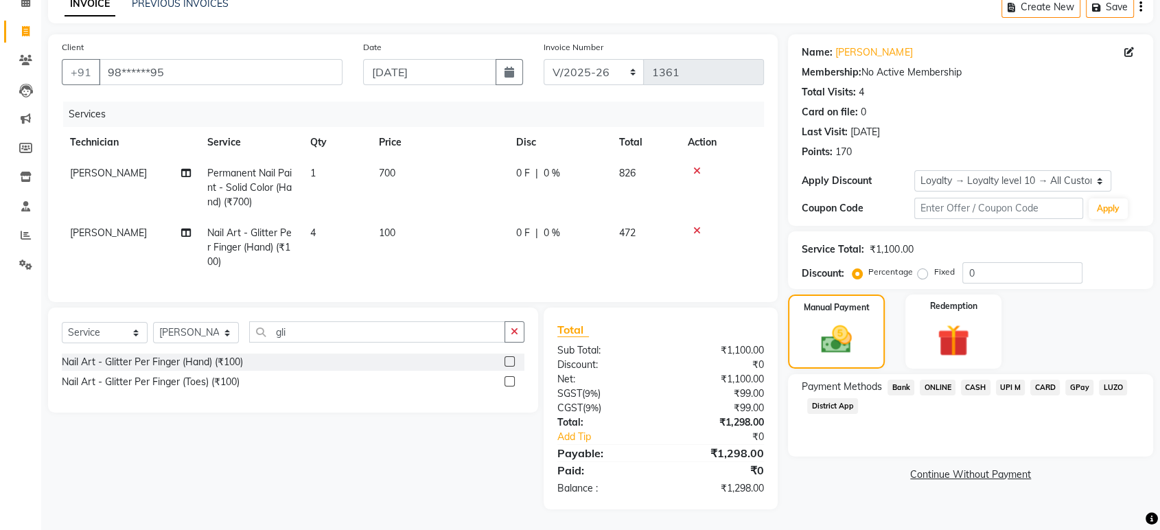
click at [941, 380] on span "ONLINE" at bounding box center [938, 388] width 36 height 16
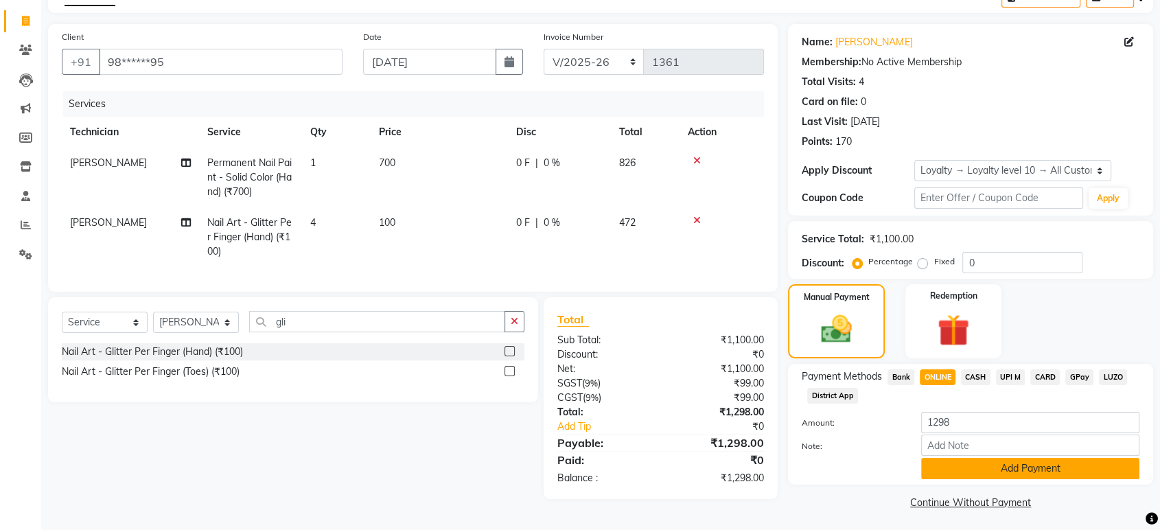
click at [1043, 465] on button "Add Payment" at bounding box center [1030, 468] width 218 height 21
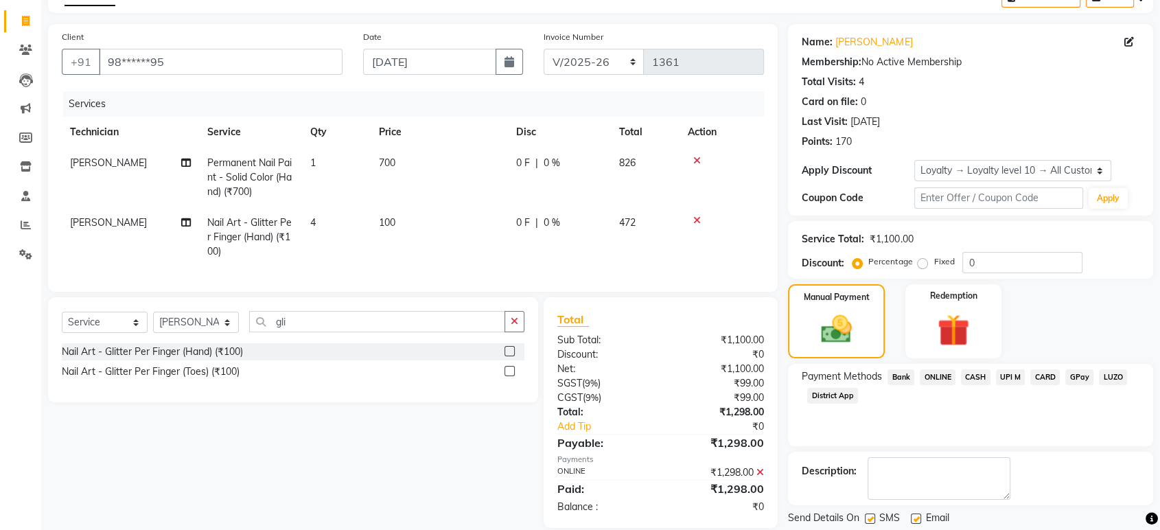
scroll to position [176, 0]
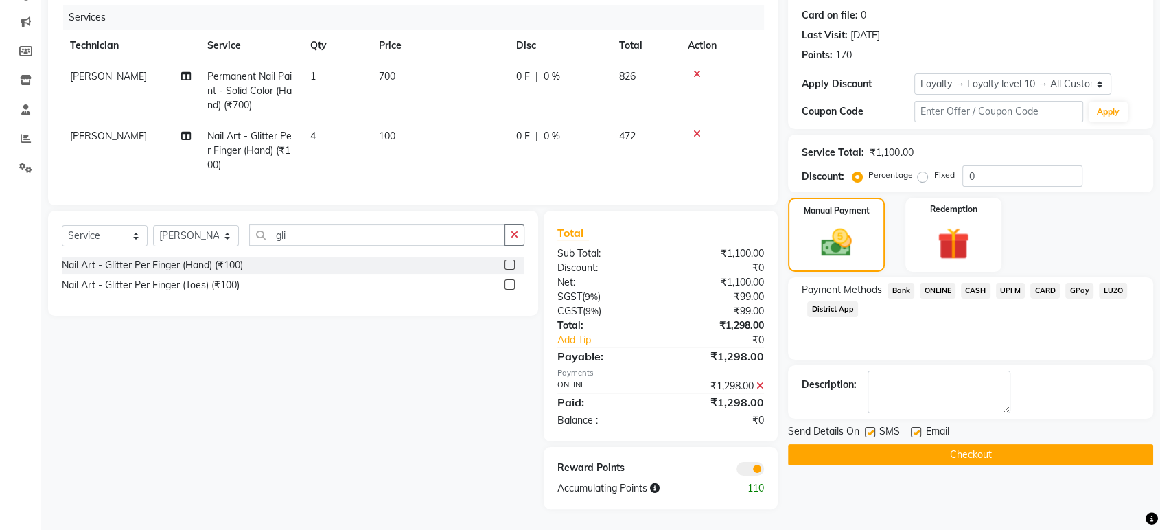
click at [1046, 445] on button "Checkout" at bounding box center [970, 454] width 365 height 21
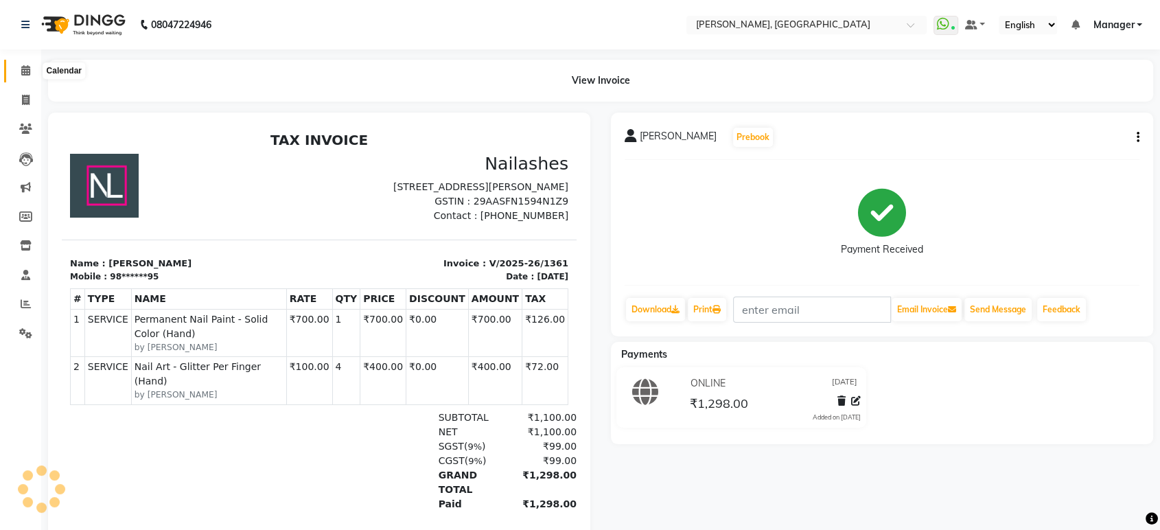
click at [25, 76] on span at bounding box center [26, 71] width 24 height 16
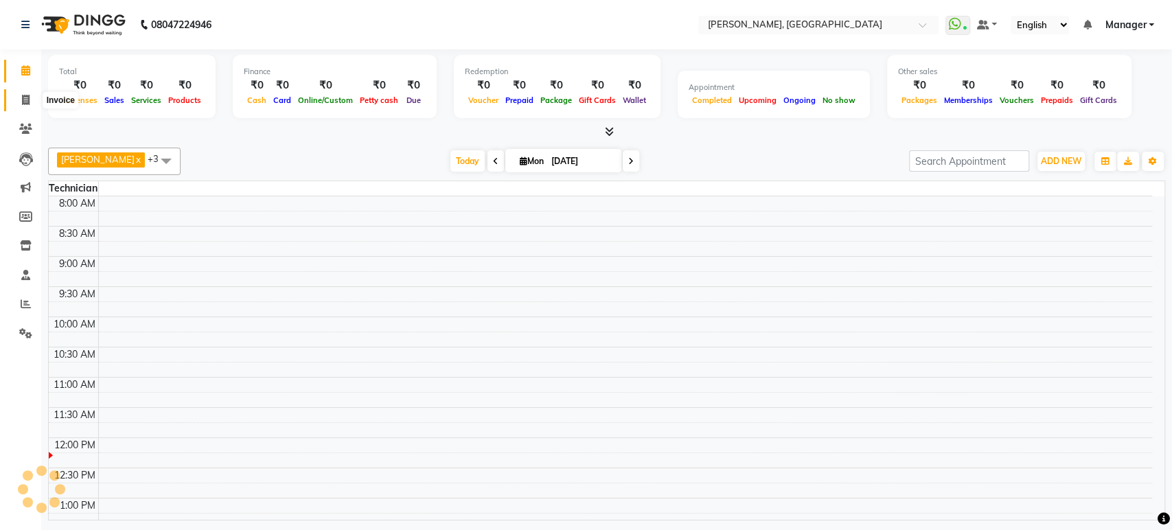
click at [22, 93] on span at bounding box center [26, 101] width 24 height 16
select select "service"
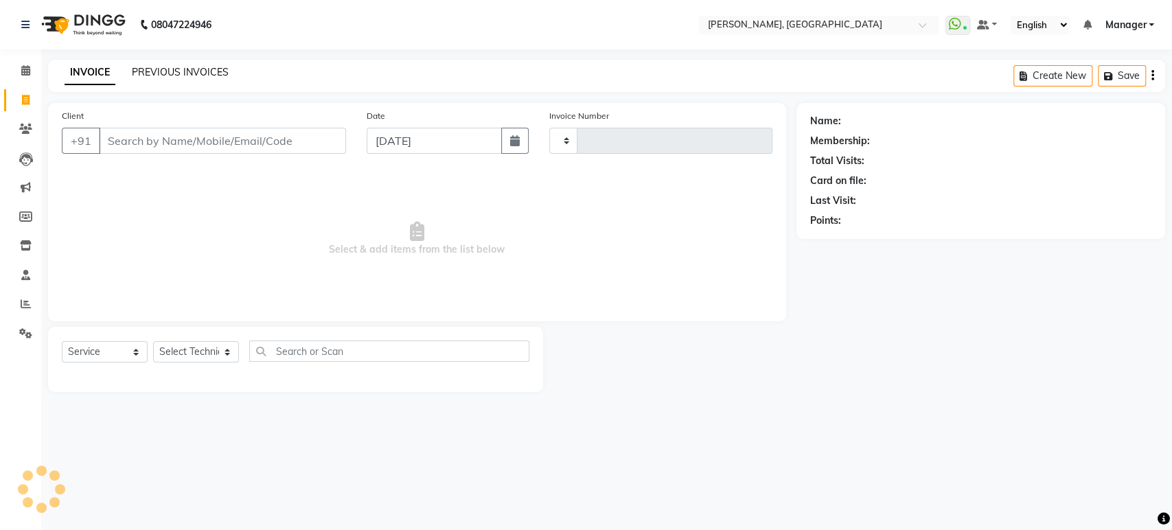
click at [206, 69] on link "PREVIOUS INVOICES" at bounding box center [180, 72] width 97 height 12
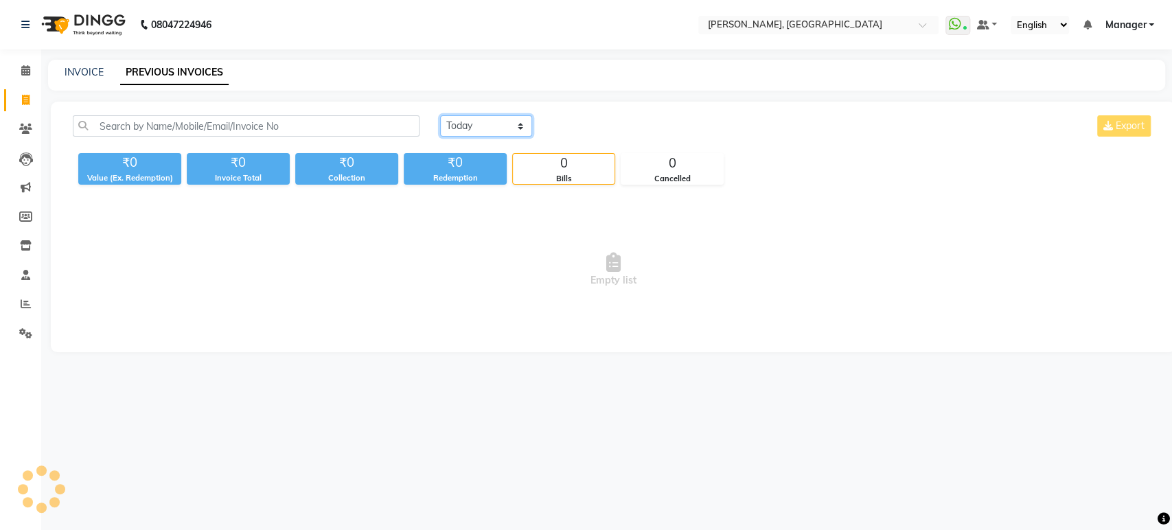
click at [489, 119] on select "Today Yesterday Custom Range" at bounding box center [486, 125] width 92 height 21
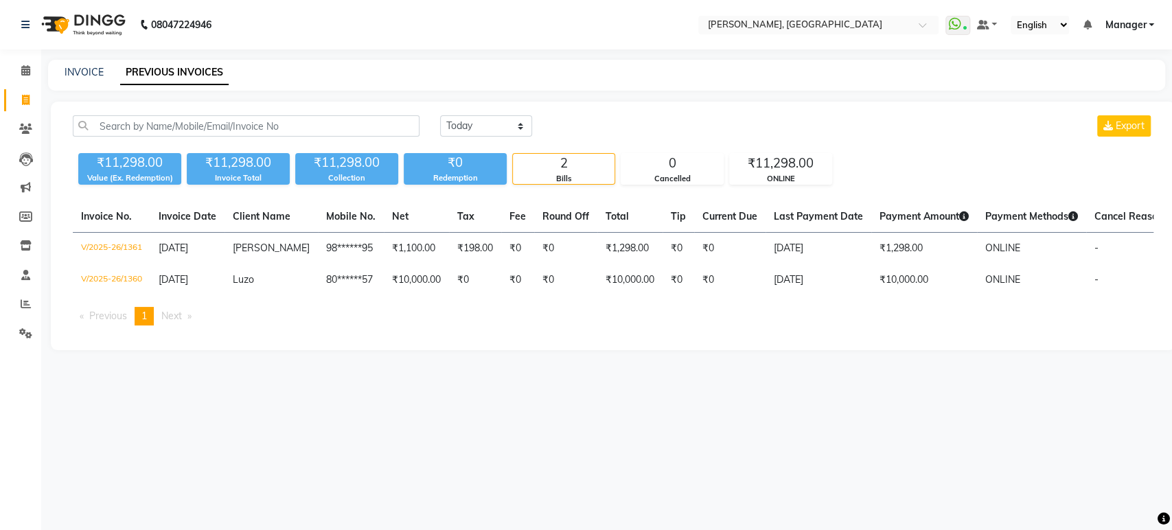
click at [467, 137] on div "Today Yesterday Custom Range Export" at bounding box center [797, 131] width 734 height 32
click at [470, 130] on select "Today Yesterday Custom Range" at bounding box center [486, 125] width 92 height 21
select select "range"
click at [440, 115] on select "Today Yesterday Custom Range" at bounding box center [486, 125] width 92 height 21
click at [610, 122] on input "[DATE]" at bounding box center [598, 126] width 96 height 19
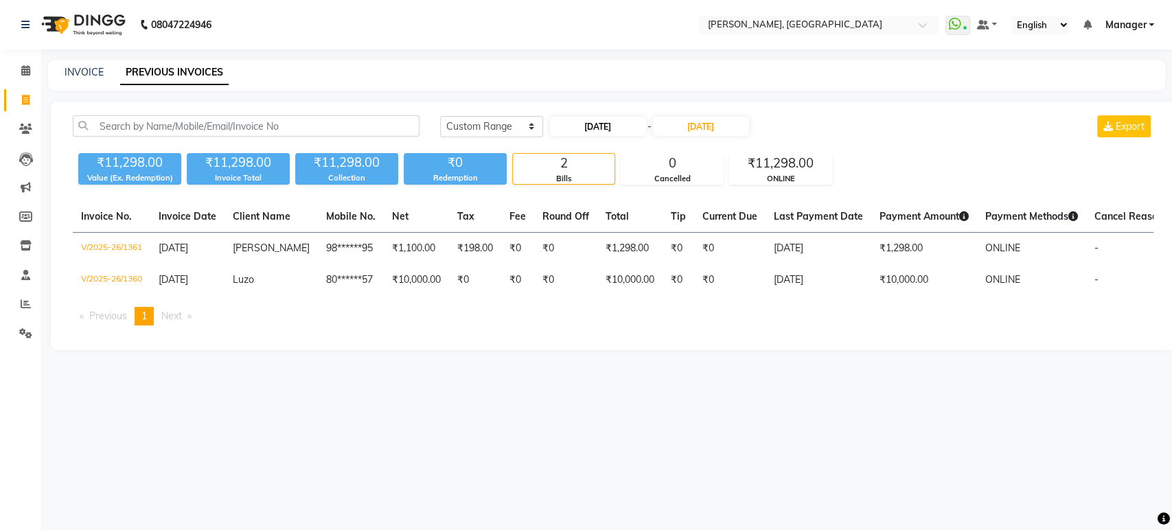
select select "9"
select select "2025"
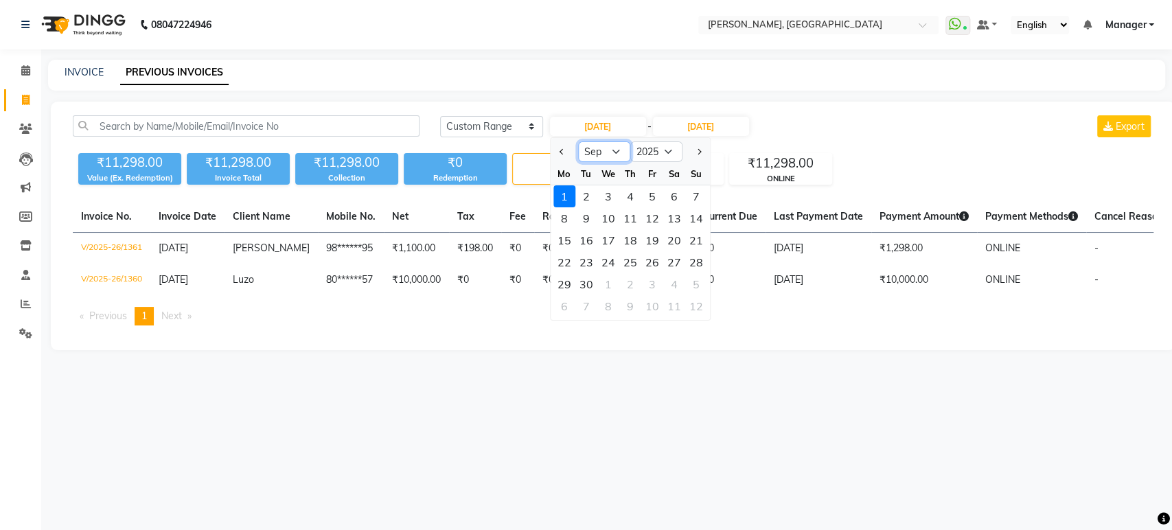
click at [612, 152] on select "Jan Feb Mar Apr May Jun [DATE] Aug Sep Oct Nov Dec" at bounding box center [604, 151] width 52 height 21
select select "8"
click at [578, 141] on select "Jan Feb Mar Apr May Jun [DATE] Aug Sep Oct Nov Dec" at bounding box center [604, 151] width 52 height 21
click at [697, 262] on div "24" at bounding box center [696, 262] width 22 height 22
type input "24-08-2025"
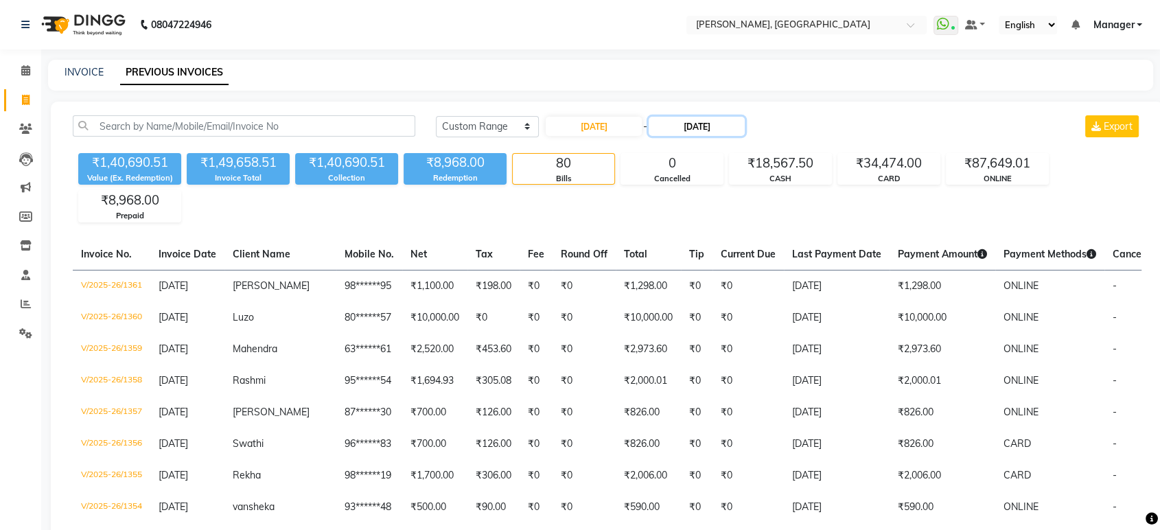
click at [693, 130] on input "[DATE]" at bounding box center [697, 126] width 96 height 19
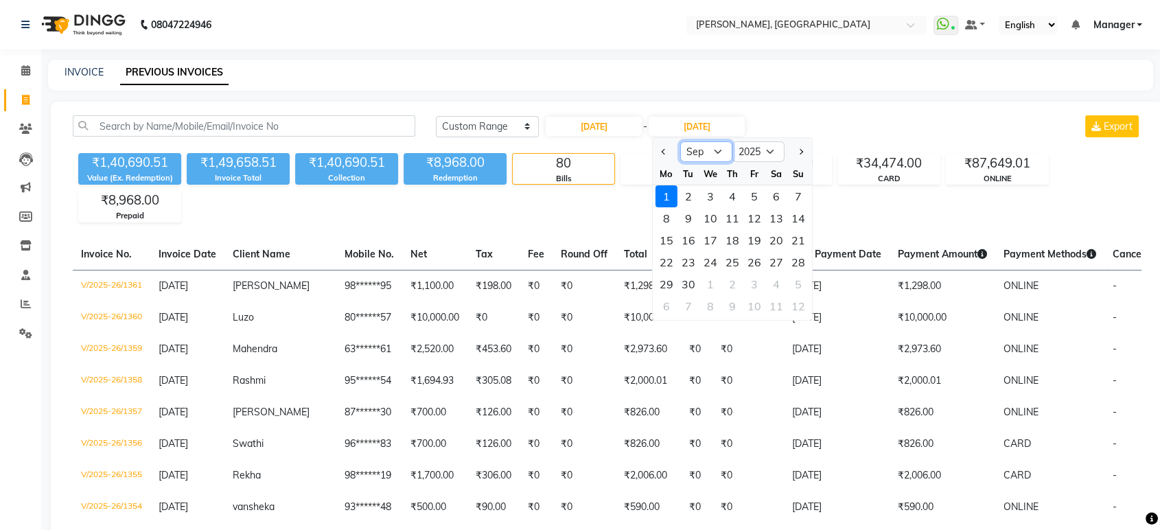
click at [689, 154] on select "Aug Sep Oct Nov Dec" at bounding box center [706, 151] width 52 height 21
select select "8"
click at [680, 141] on select "Aug Sep Oct Nov Dec" at bounding box center [706, 151] width 52 height 21
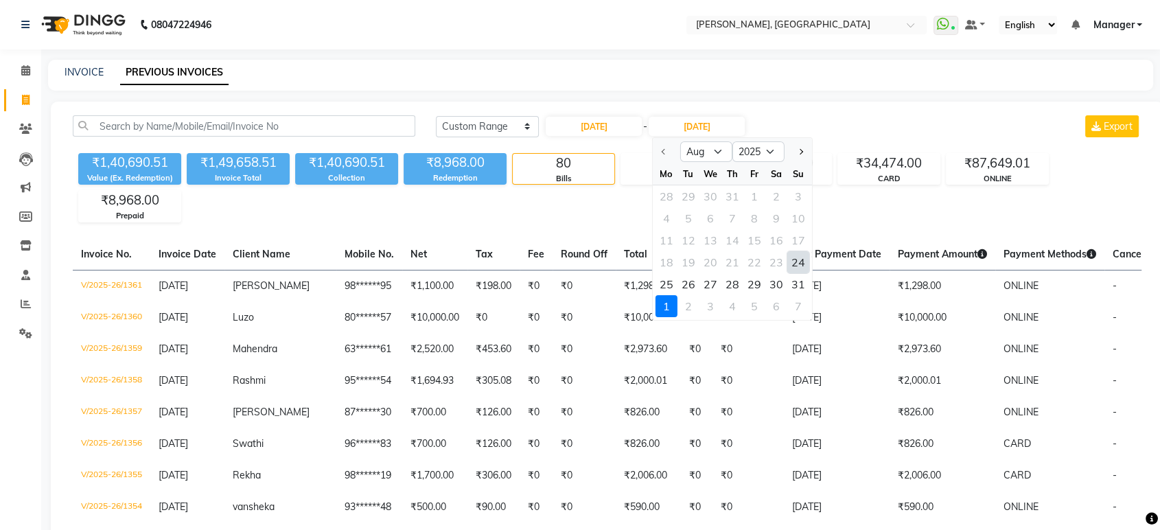
click at [799, 257] on div "24" at bounding box center [798, 262] width 22 height 22
type input "24-08-2025"
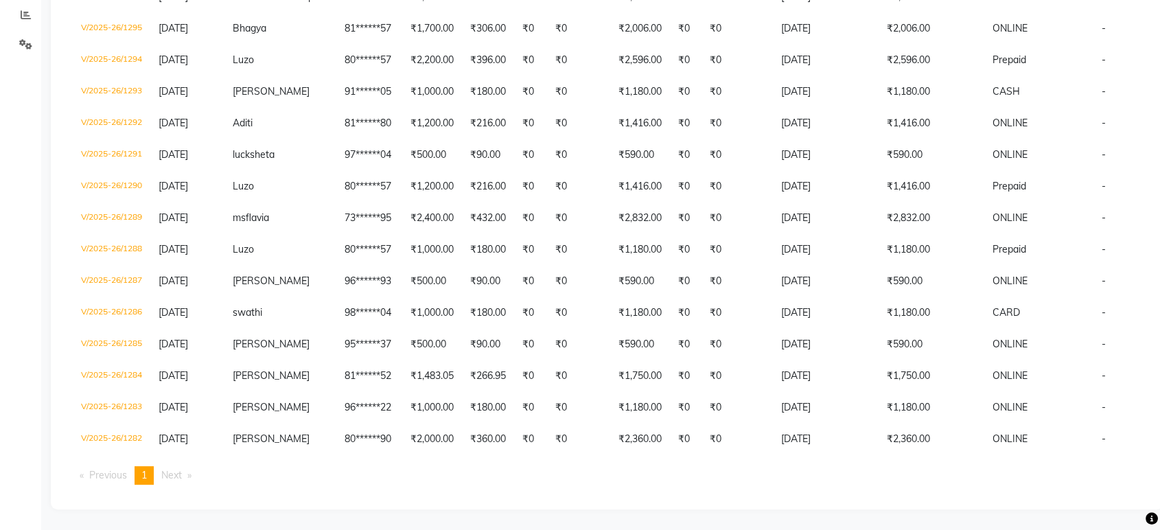
scroll to position [302, 0]
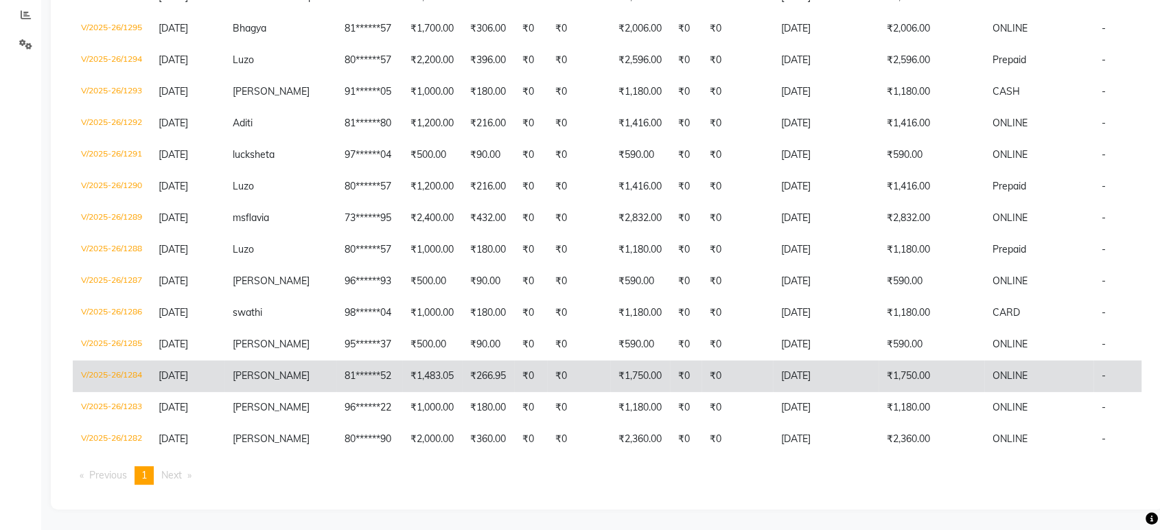
click at [702, 373] on td "₹0" at bounding box center [737, 376] width 71 height 32
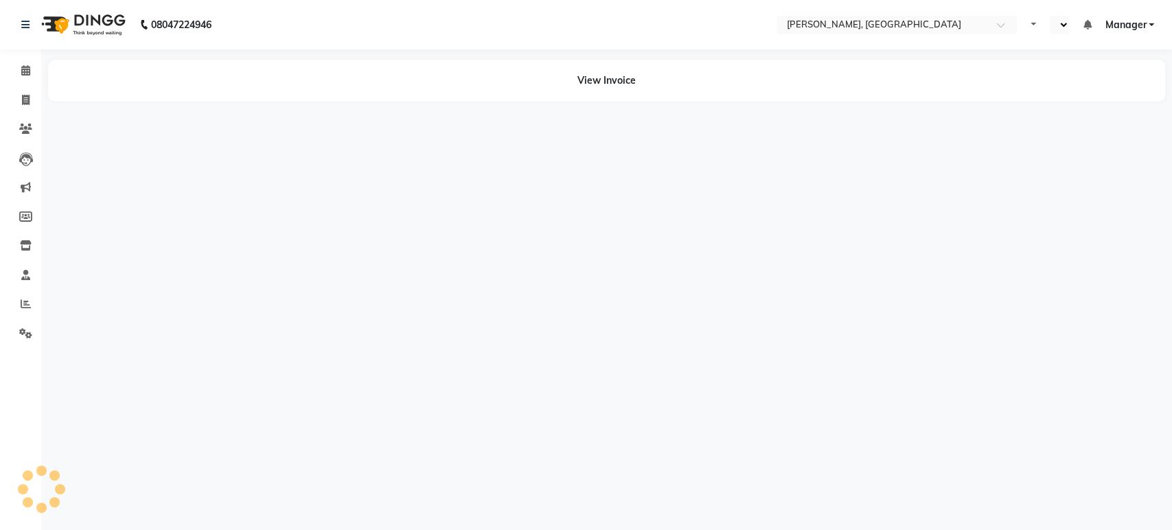
select select "en"
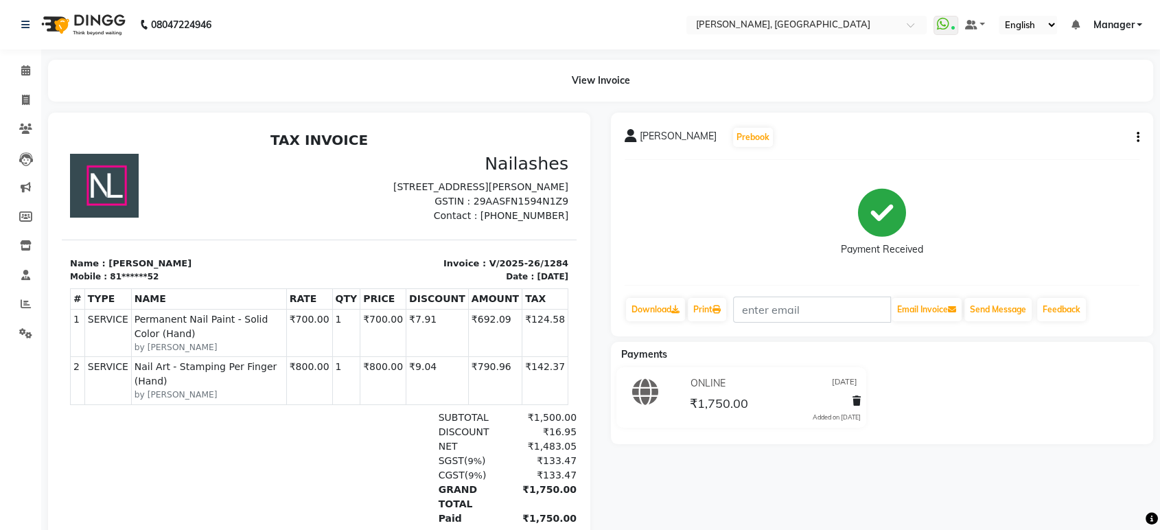
click at [1137, 138] on icon "button" at bounding box center [1138, 137] width 3 height 1
click at [1076, 147] on div "Edit Item Staff" at bounding box center [1069, 145] width 94 height 17
select select "31755"
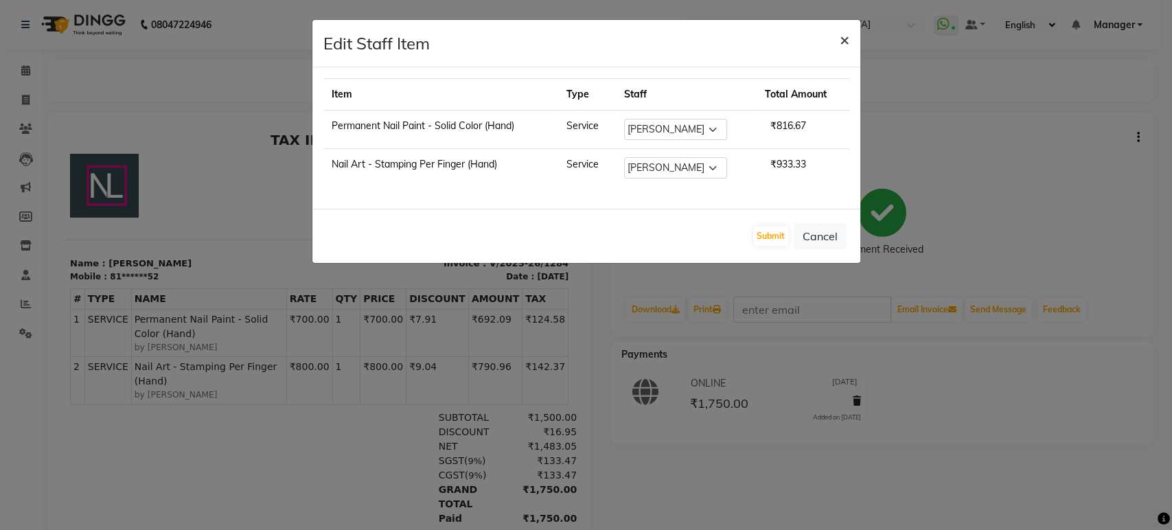
click at [842, 31] on span "×" at bounding box center [845, 39] width 10 height 21
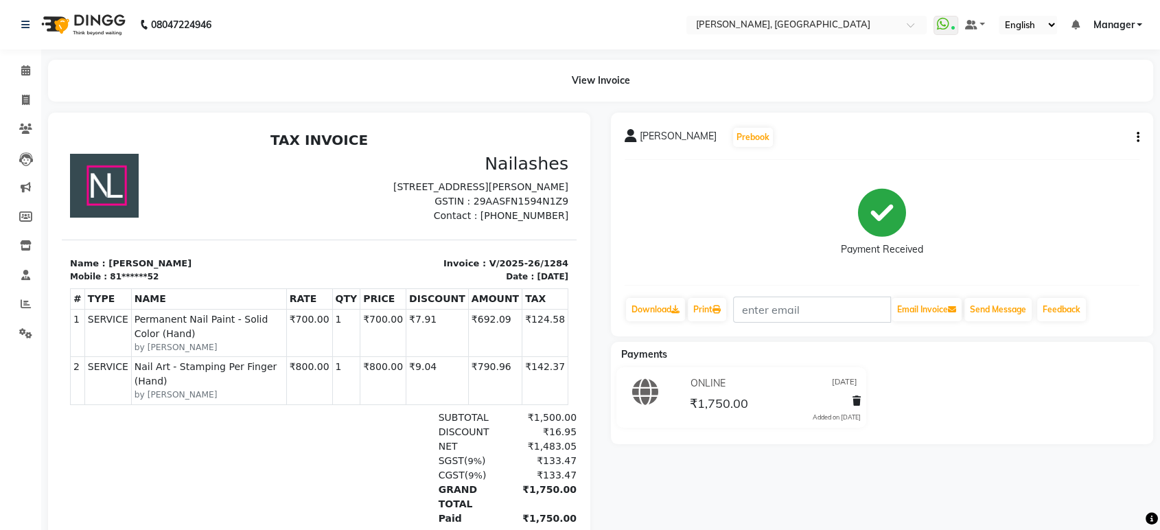
scroll to position [86, 0]
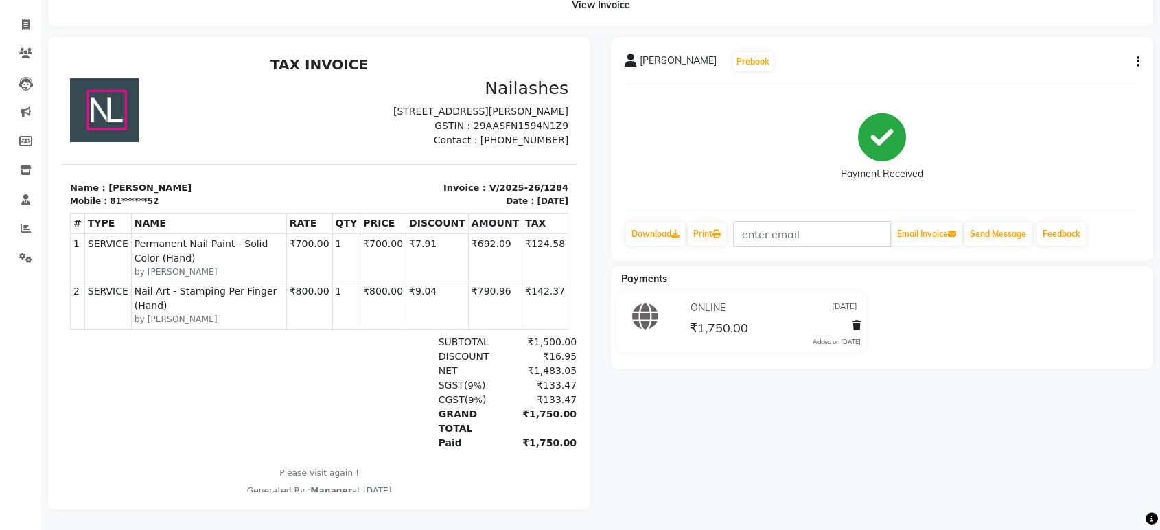
click at [148, 207] on div "Mobile : 81******52" at bounding box center [190, 201] width 241 height 12
click at [135, 207] on div "81******52" at bounding box center [134, 201] width 49 height 12
click at [181, 207] on div "Mobile : 81******52" at bounding box center [190, 201] width 241 height 12
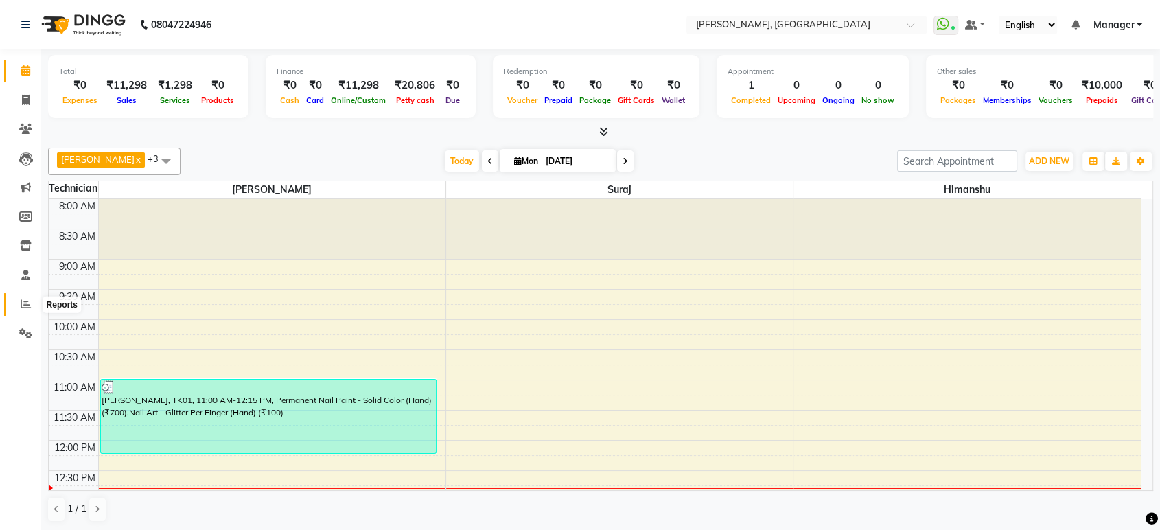
click at [32, 298] on span at bounding box center [26, 305] width 24 height 16
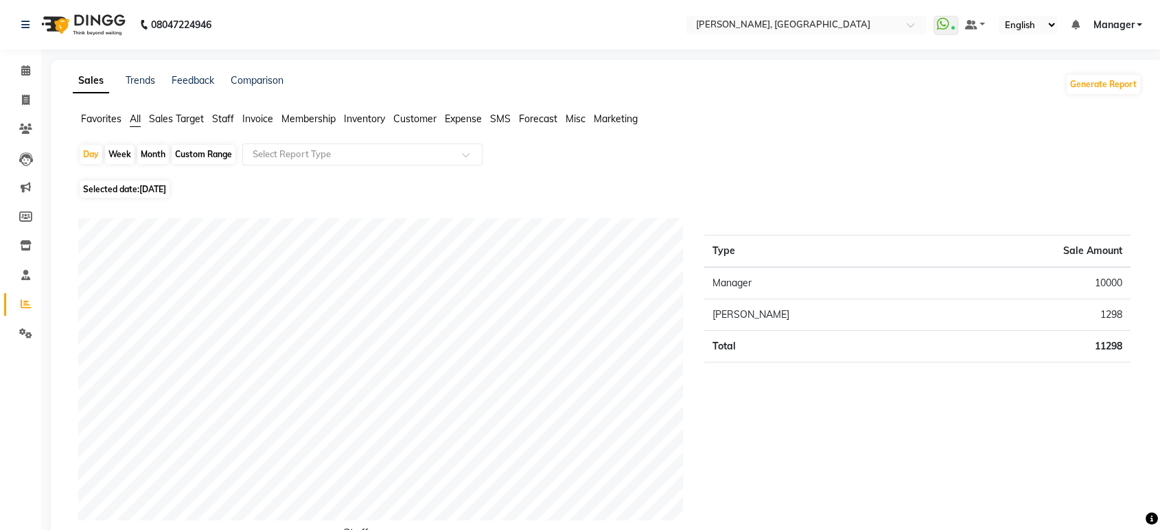
click at [228, 115] on span "Staff" at bounding box center [223, 119] width 22 height 12
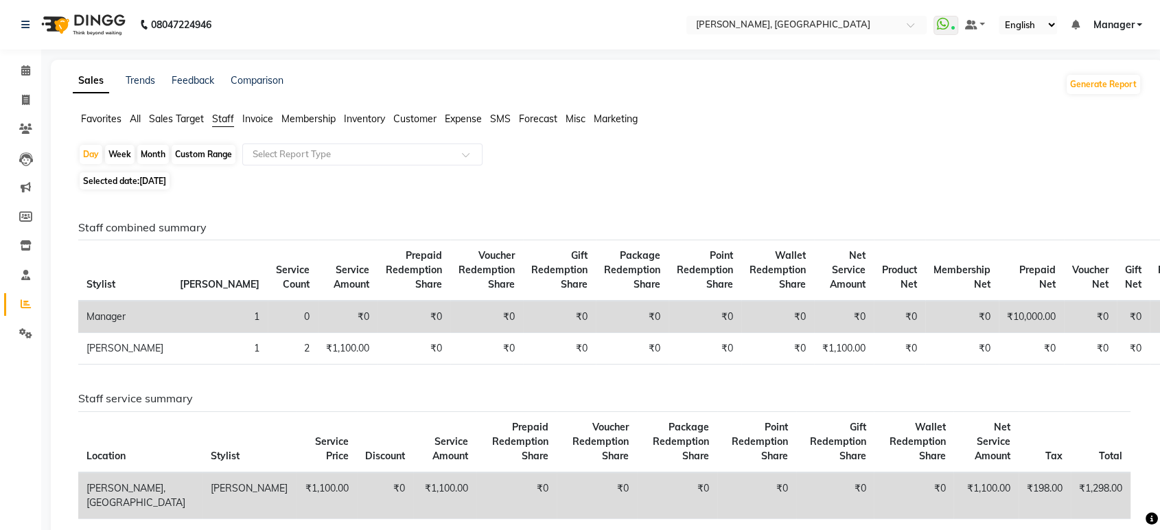
click at [153, 153] on div "Month" at bounding box center [153, 154] width 32 height 19
select select "9"
select select "2025"
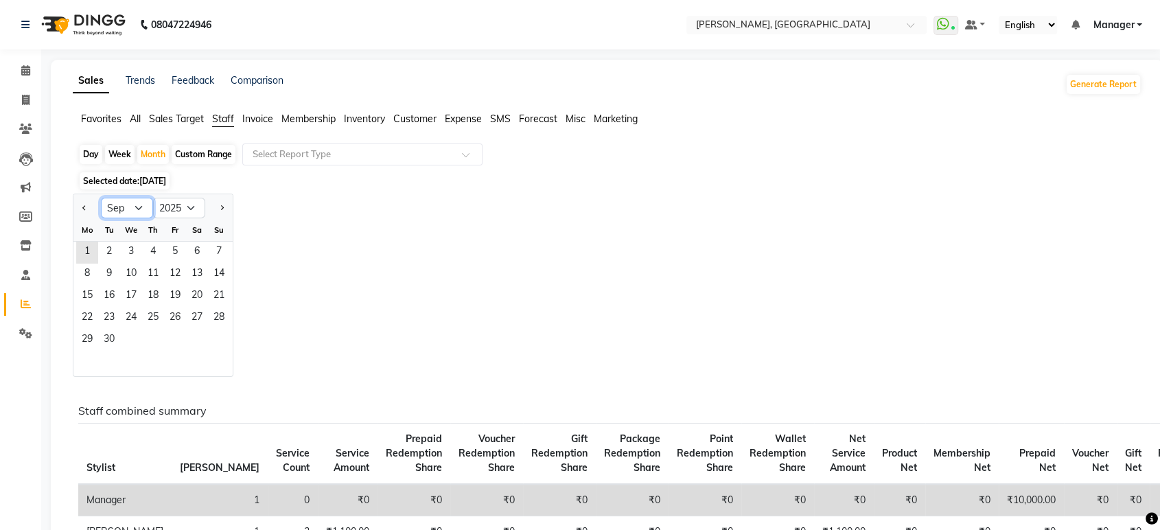
click at [139, 205] on select "Jan Feb Mar Apr May Jun [DATE] Aug Sep Oct Nov Dec" at bounding box center [127, 208] width 52 height 21
select select "8"
click at [101, 198] on select "Jan Feb Mar Apr May Jun [DATE] Aug Sep Oct Nov Dec" at bounding box center [127, 208] width 52 height 21
click at [178, 249] on span "1" at bounding box center [175, 253] width 22 height 22
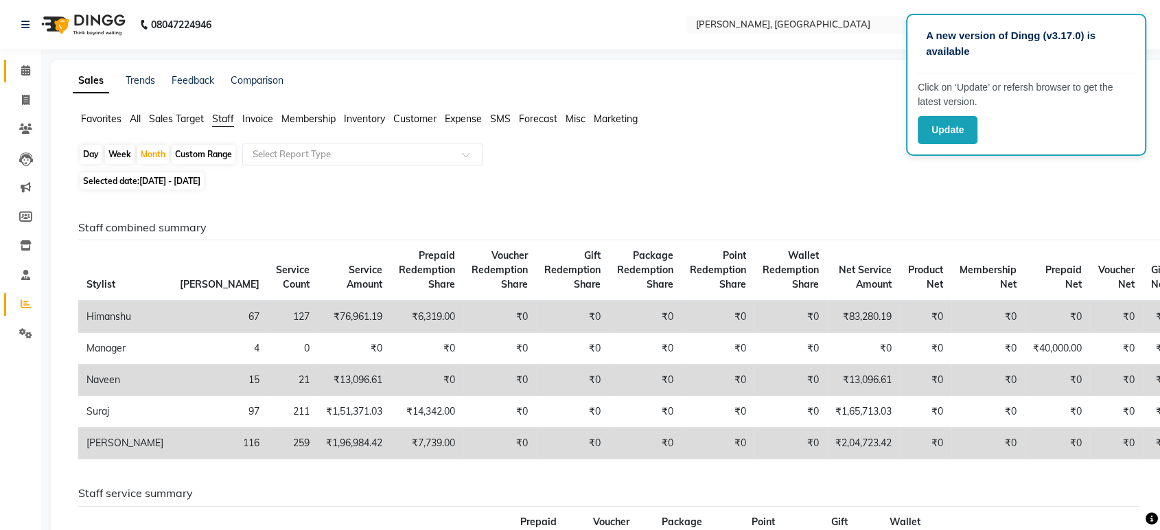
click at [35, 76] on span at bounding box center [26, 71] width 24 height 16
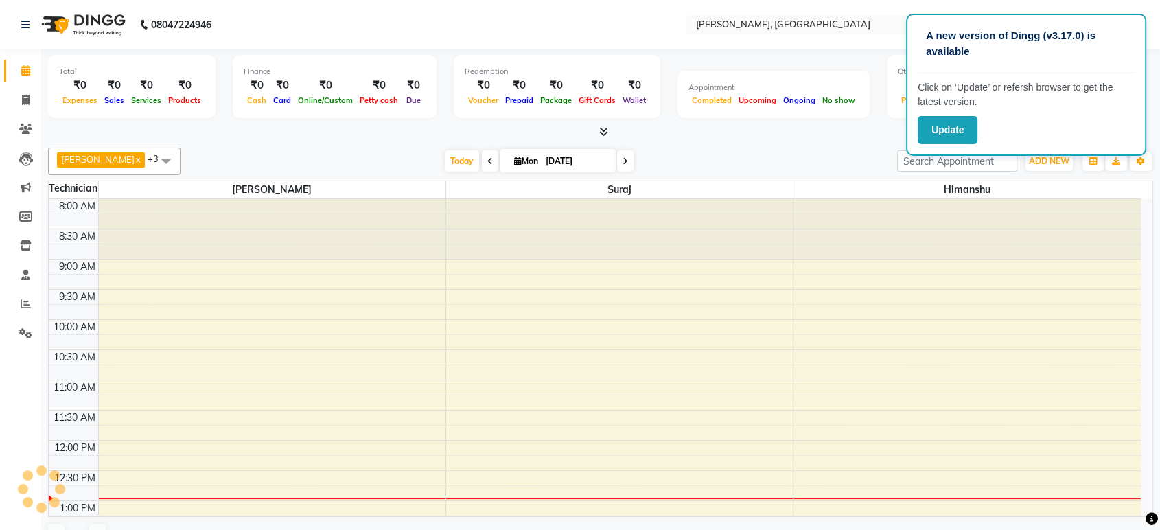
scroll to position [241, 0]
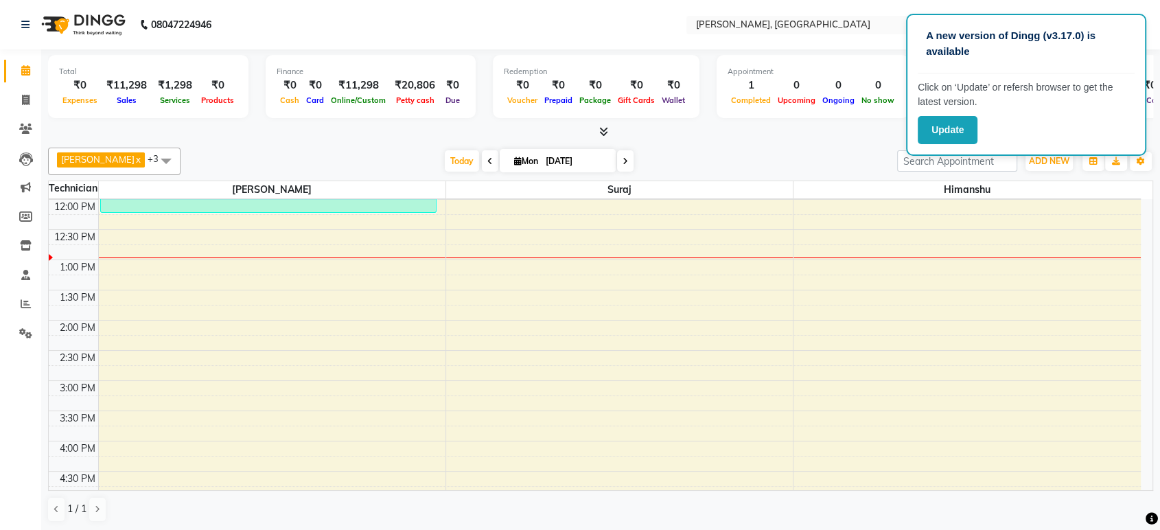
click at [608, 130] on div at bounding box center [600, 132] width 1105 height 14
click at [601, 126] on icon at bounding box center [603, 131] width 9 height 10
